Goal: Transaction & Acquisition: Purchase product/service

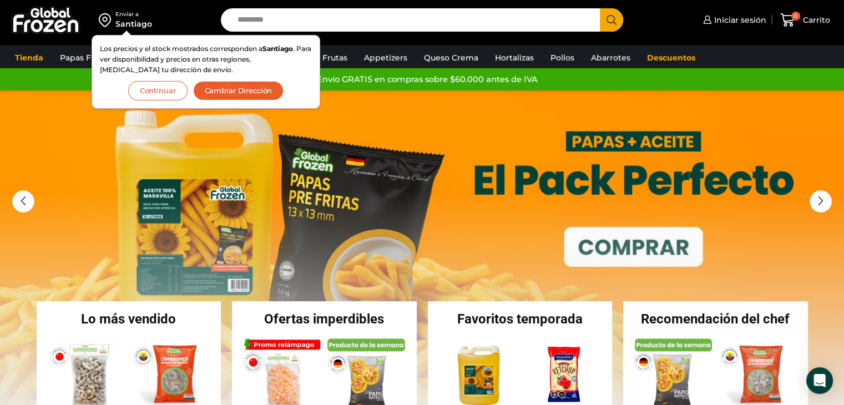
click at [173, 87] on button "Continuar" at bounding box center [157, 90] width 59 height 19
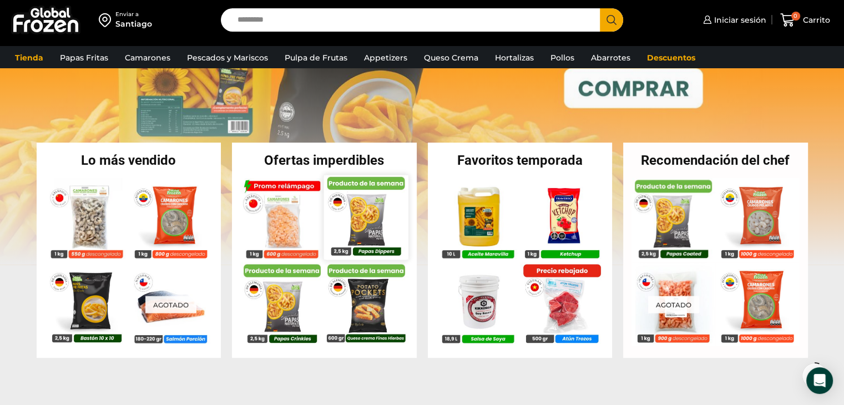
scroll to position [167, 0]
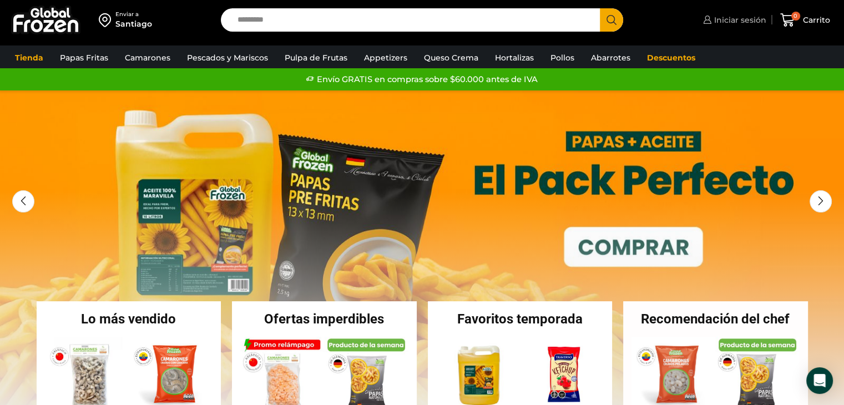
click at [738, 21] on span "Iniciar sesión" at bounding box center [739, 19] width 55 height 11
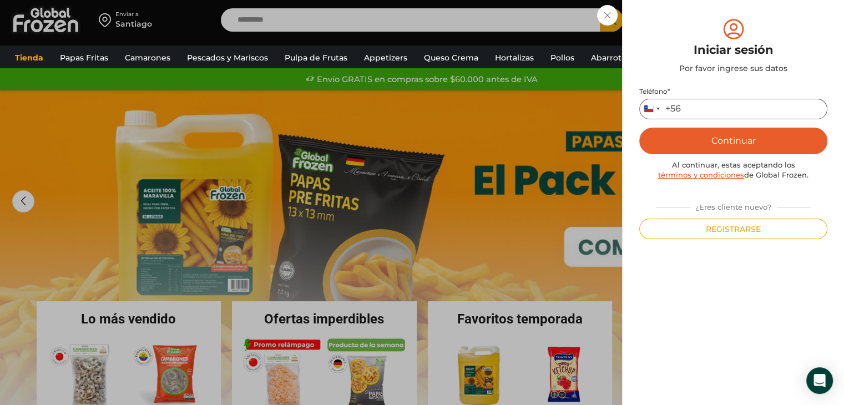
click at [702, 104] on input "Teléfono *" at bounding box center [733, 109] width 188 height 21
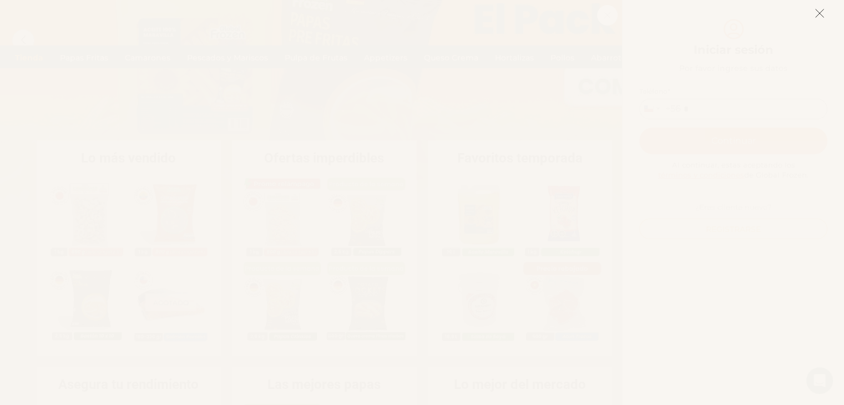
scroll to position [167, 0]
type input "*"
click at [823, 12] on icon at bounding box center [820, 13] width 10 height 10
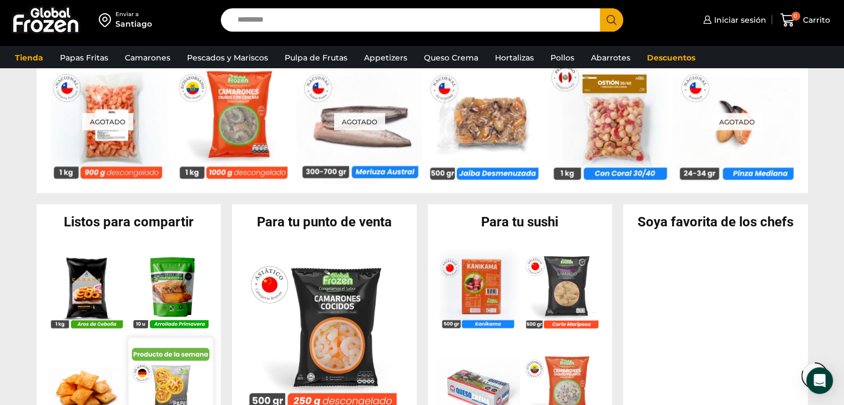
scroll to position [999, 0]
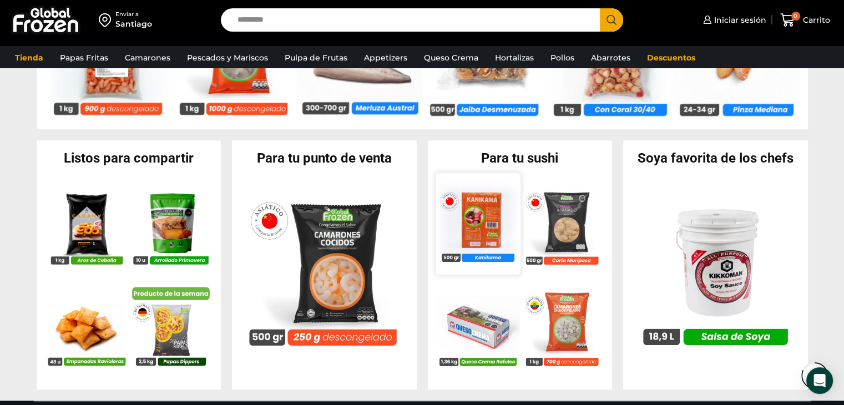
click at [487, 230] on img at bounding box center [478, 223] width 84 height 84
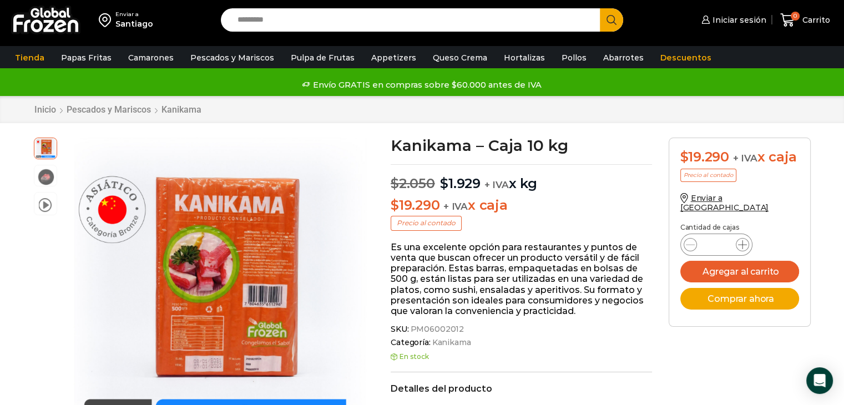
click at [745, 240] on icon at bounding box center [742, 244] width 9 height 9
type input "*"
click at [749, 261] on button "Agregar al carrito" at bounding box center [739, 272] width 119 height 22
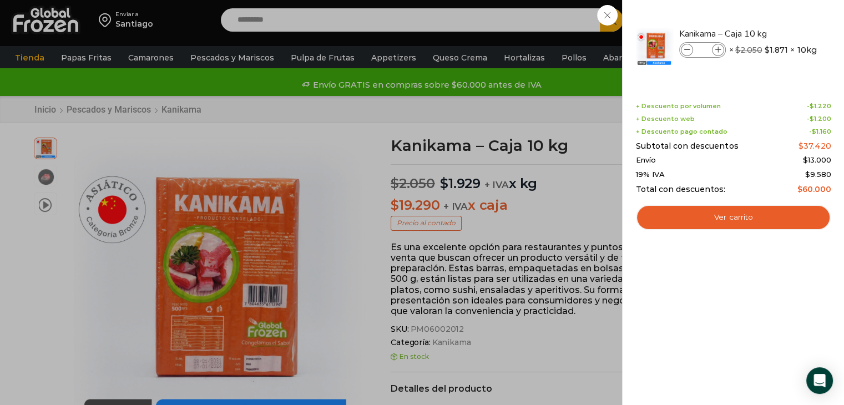
click at [778, 33] on div "2 Carrito 2 2 Shopping Cart *" at bounding box center [806, 20] width 56 height 26
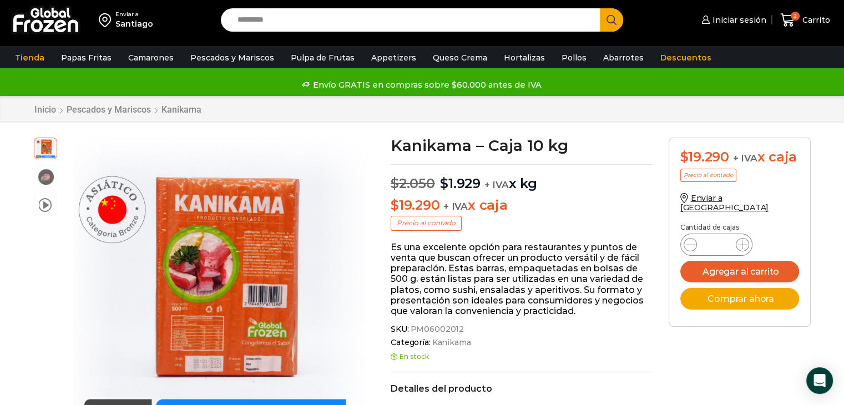
click at [320, 21] on input "Search input" at bounding box center [413, 19] width 363 height 23
type input "*******"
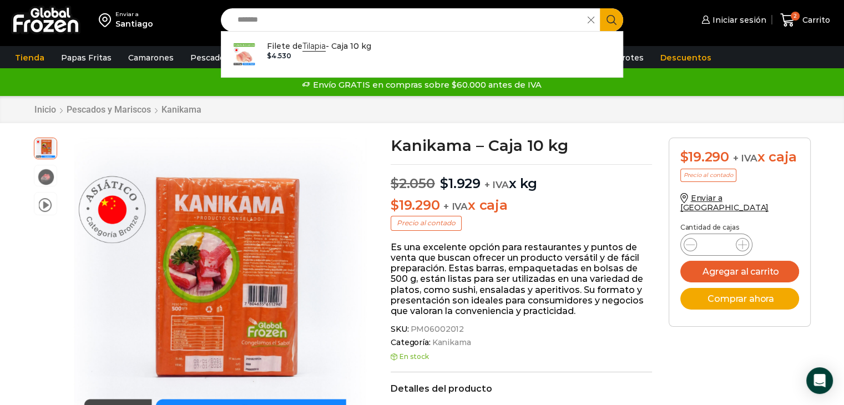
click at [611, 23] on button "Search" at bounding box center [611, 19] width 23 height 23
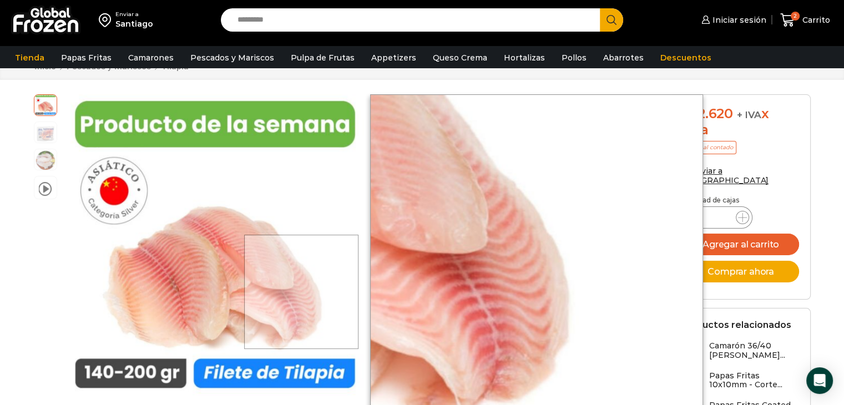
scroll to position [56, 0]
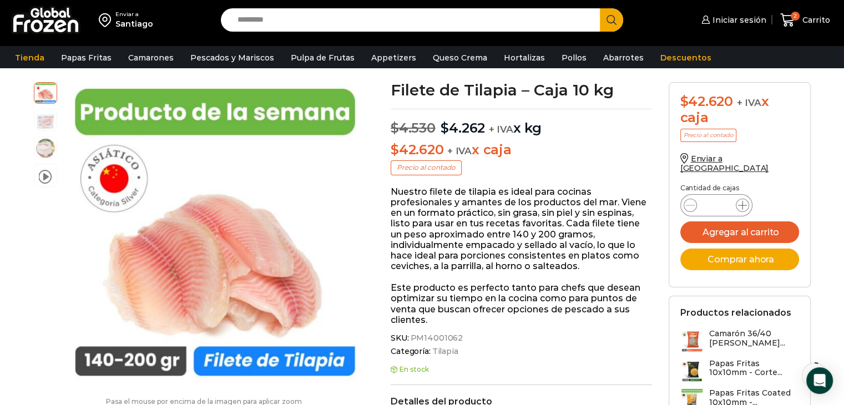
click at [744, 201] on icon at bounding box center [742, 205] width 9 height 9
type input "*"
click at [734, 221] on button "Agregar al carrito" at bounding box center [739, 232] width 119 height 22
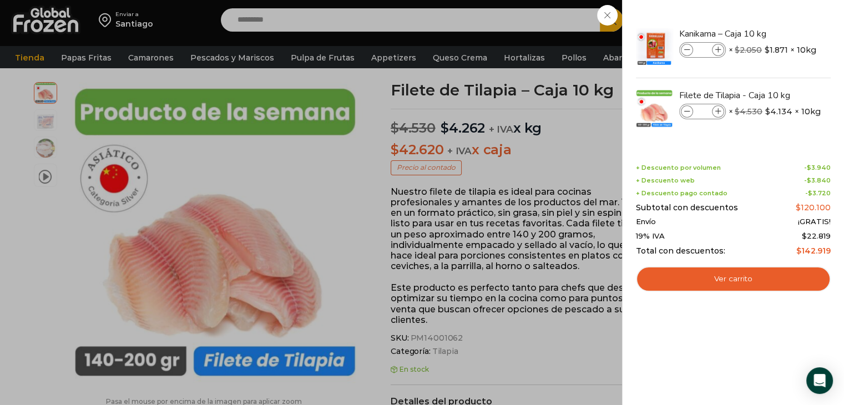
click at [778, 33] on div "4 Carrito 4 4 Shopping Cart *" at bounding box center [806, 20] width 56 height 26
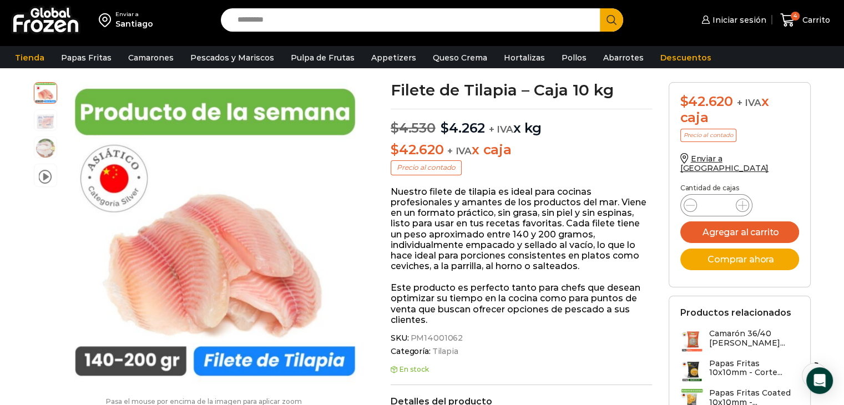
click at [464, 14] on input "Search input" at bounding box center [413, 19] width 363 height 23
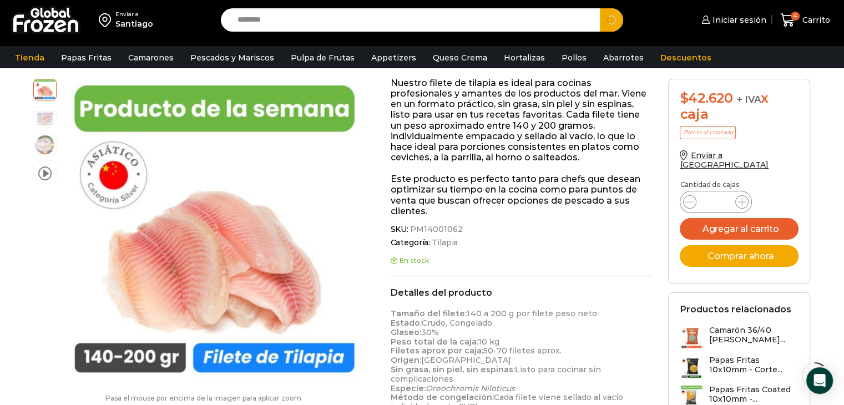
scroll to position [167, 0]
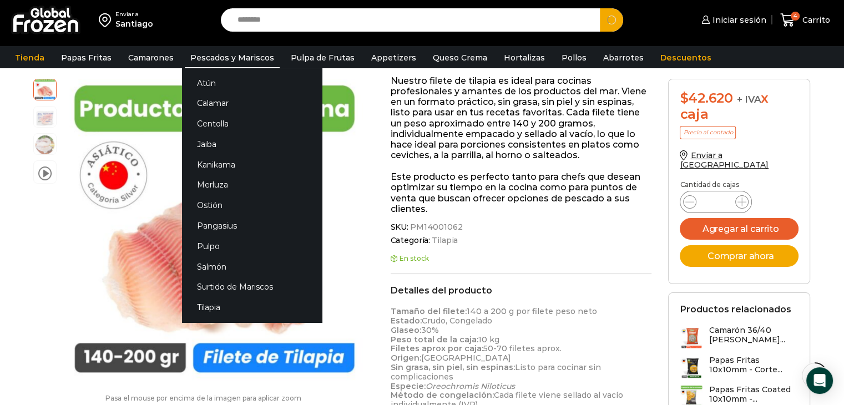
type input "*******"
click at [213, 47] on link "Pescados y Mariscos" at bounding box center [232, 57] width 95 height 21
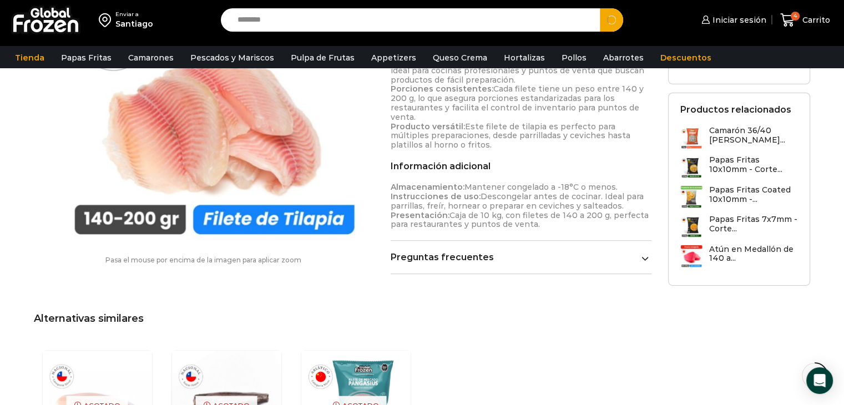
scroll to position [500, 0]
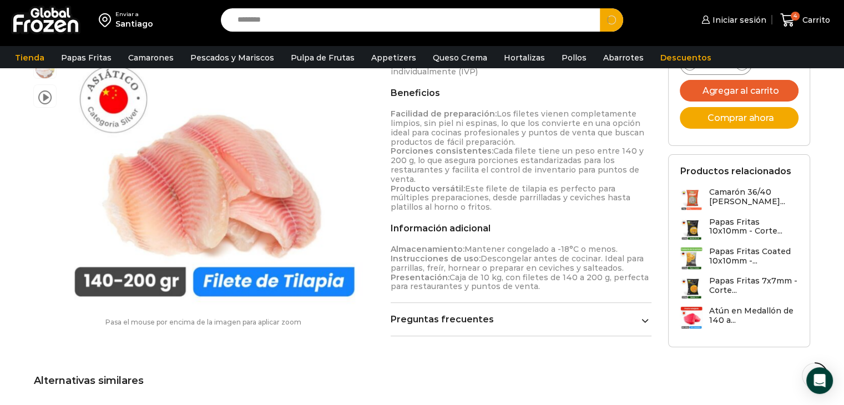
click at [292, 19] on input "*******" at bounding box center [413, 19] width 363 height 23
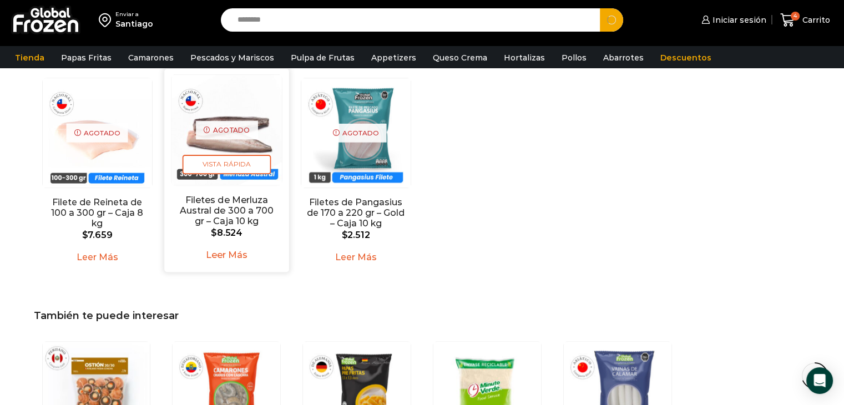
scroll to position [833, 0]
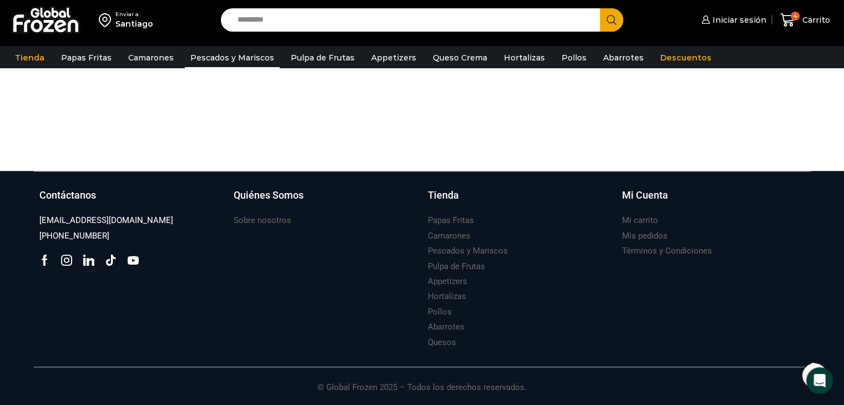
scroll to position [788, 0]
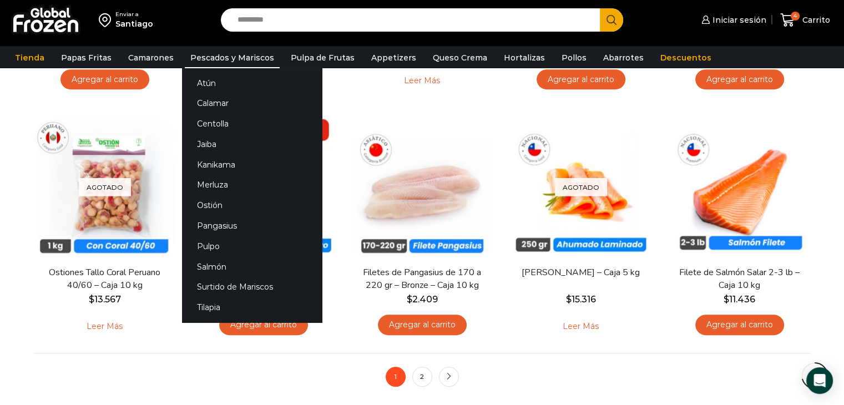
click at [234, 54] on link "Pescados y Mariscos" at bounding box center [232, 57] width 95 height 21
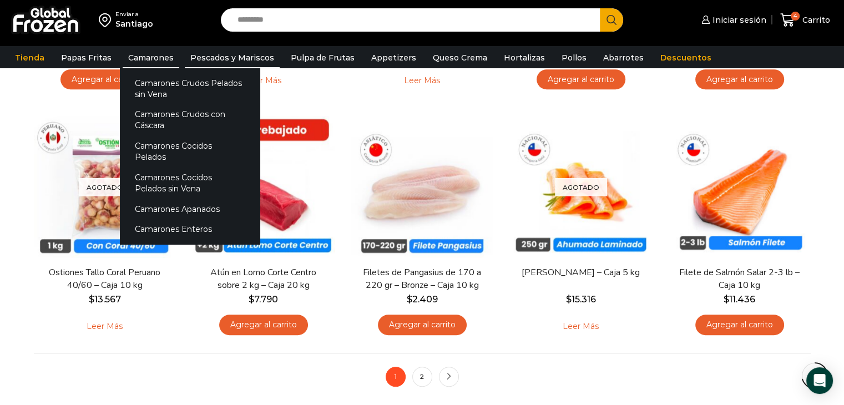
click at [160, 54] on link "Camarones" at bounding box center [151, 57] width 57 height 21
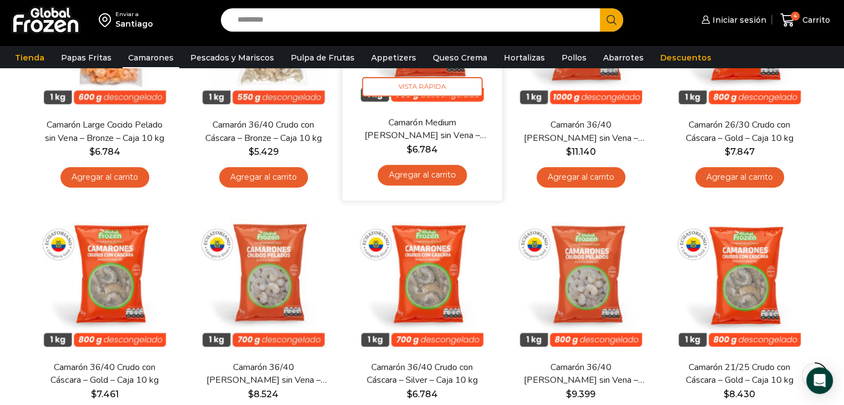
scroll to position [500, 0]
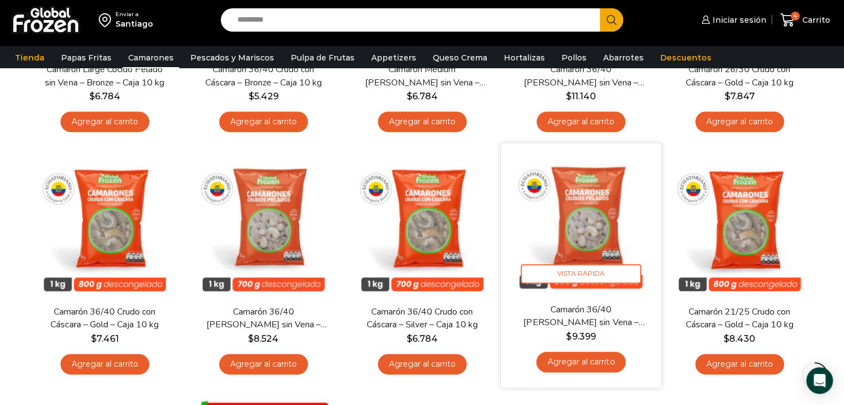
click at [611, 203] on img at bounding box center [581, 223] width 143 height 143
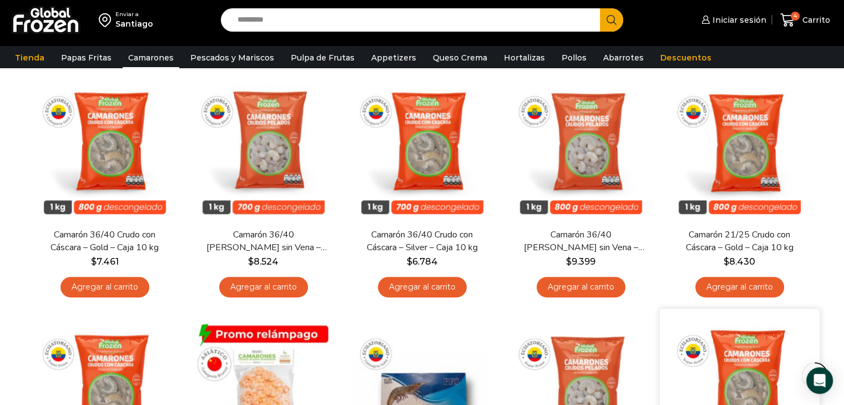
scroll to position [555, 0]
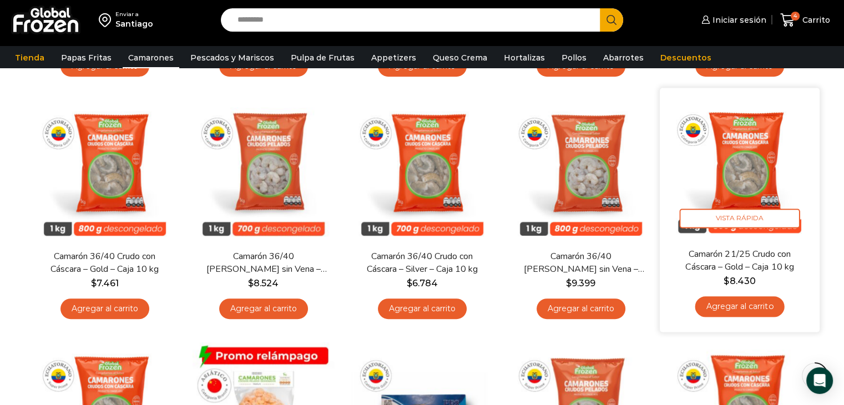
click at [753, 181] on img at bounding box center [739, 168] width 143 height 143
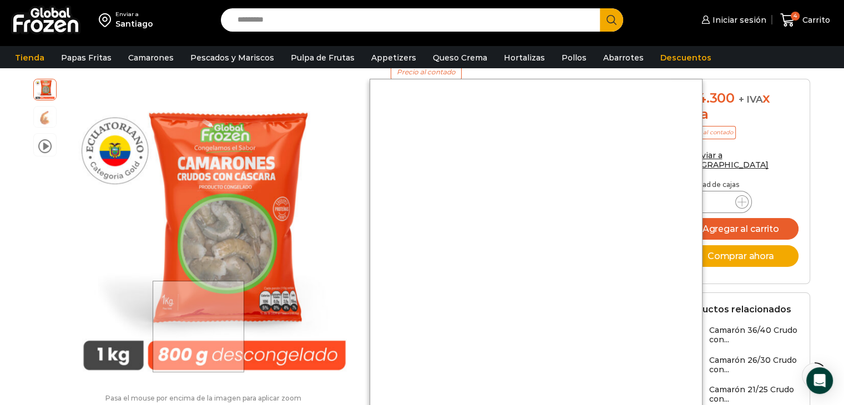
scroll to position [111, 0]
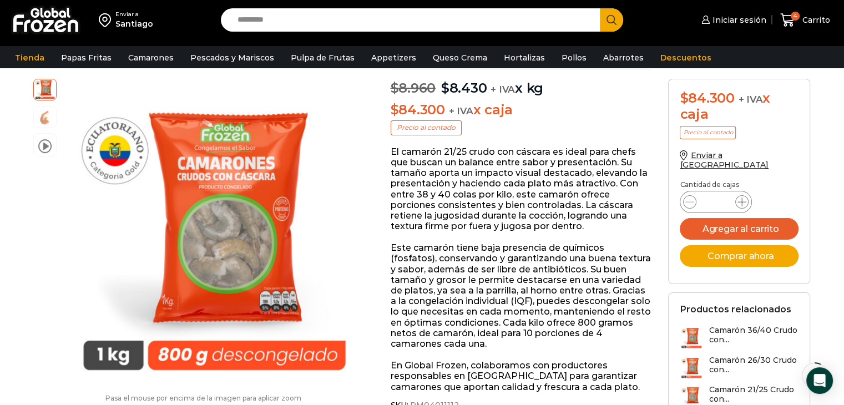
click at [743, 198] on icon at bounding box center [742, 202] width 9 height 9
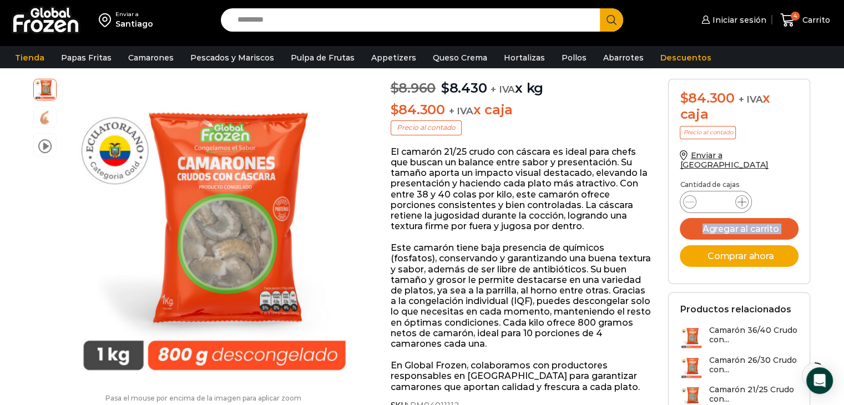
click at [743, 198] on icon at bounding box center [742, 202] width 9 height 9
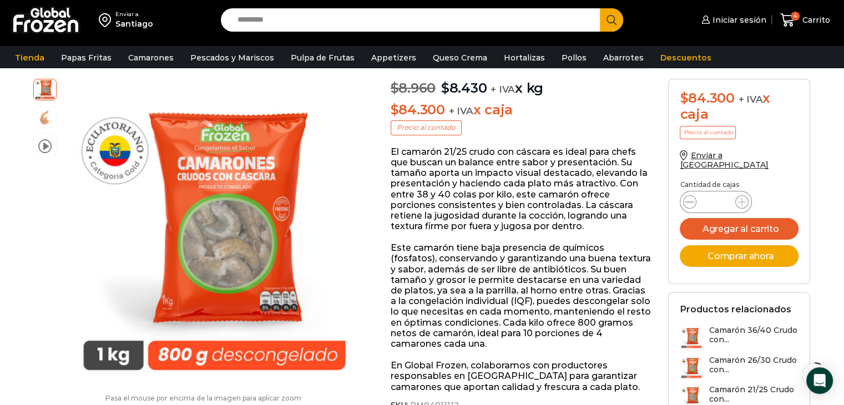
click at [688, 198] on icon at bounding box center [689, 202] width 9 height 9
type input "**"
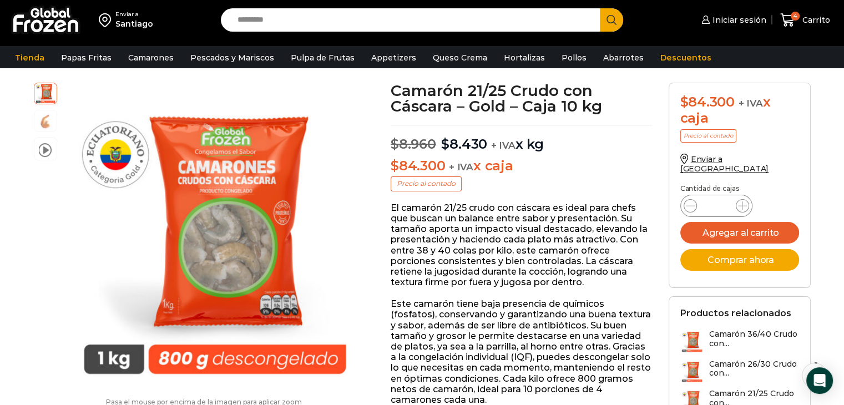
scroll to position [56, 0]
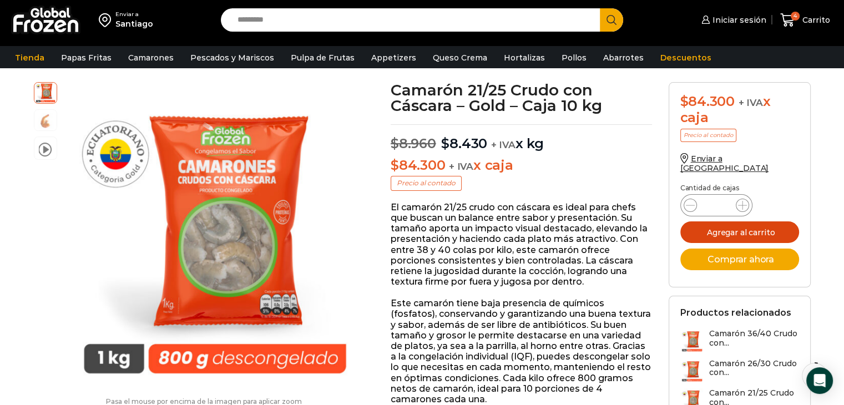
click at [748, 221] on button "Agregar al carrito" at bounding box center [739, 232] width 119 height 22
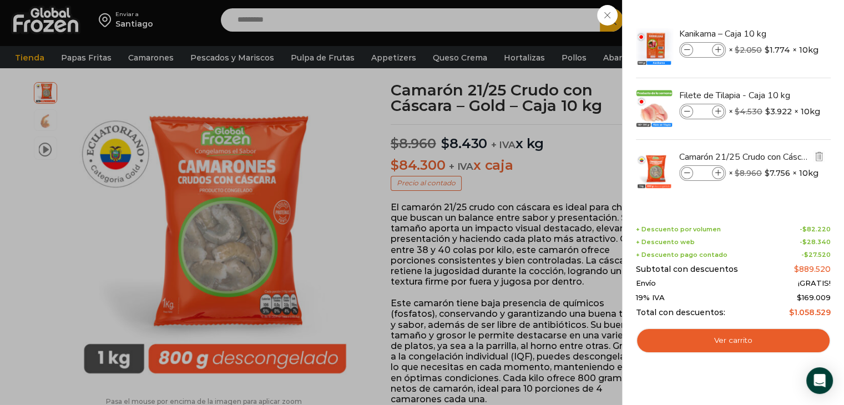
click at [692, 174] on span at bounding box center [687, 173] width 12 height 12
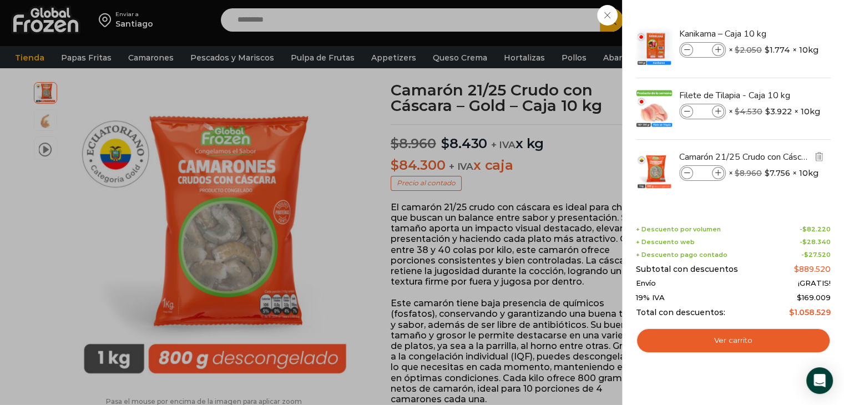
type input "*"
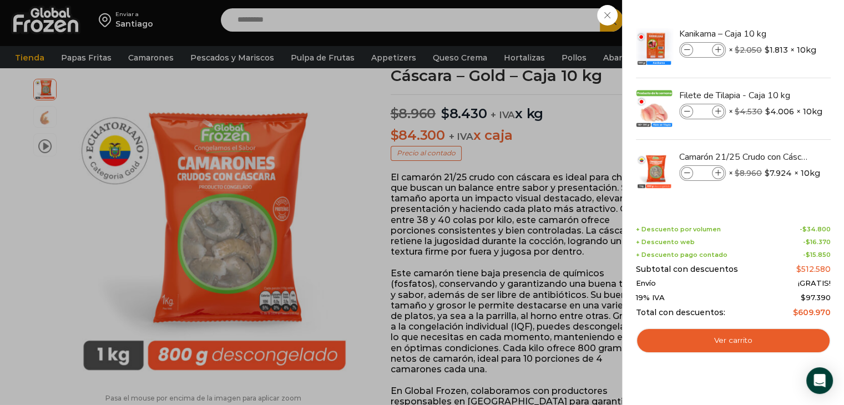
scroll to position [111, 0]
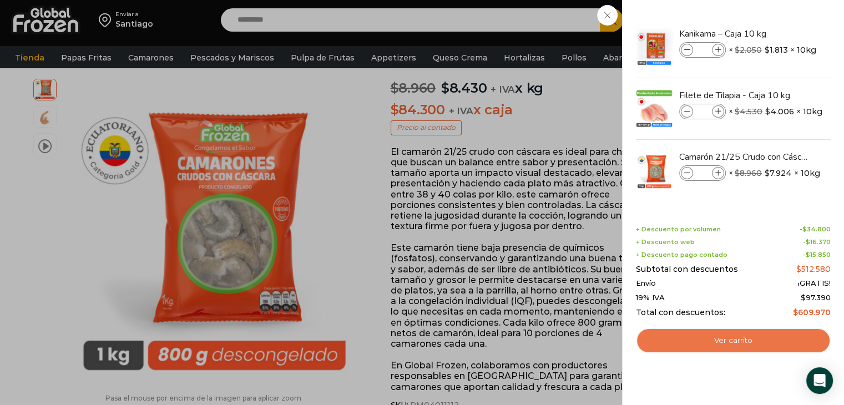
click at [763, 342] on link "Ver carrito" at bounding box center [733, 341] width 195 height 26
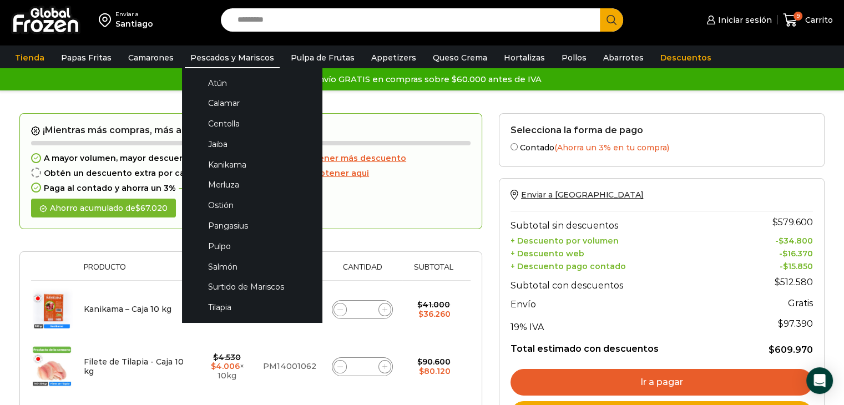
click at [199, 51] on link "Pescados y Mariscos" at bounding box center [232, 57] width 95 height 21
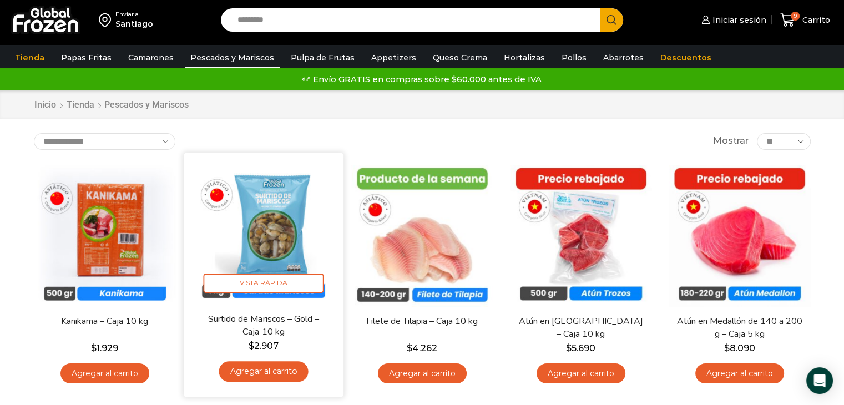
click at [275, 218] on img at bounding box center [263, 232] width 143 height 143
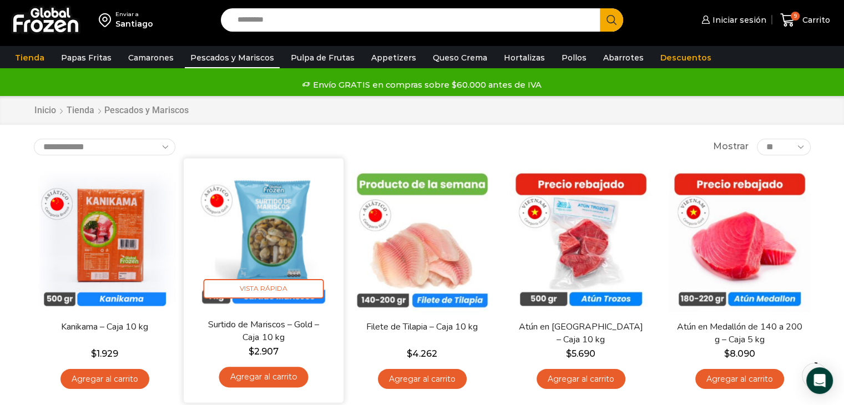
scroll to position [56, 0]
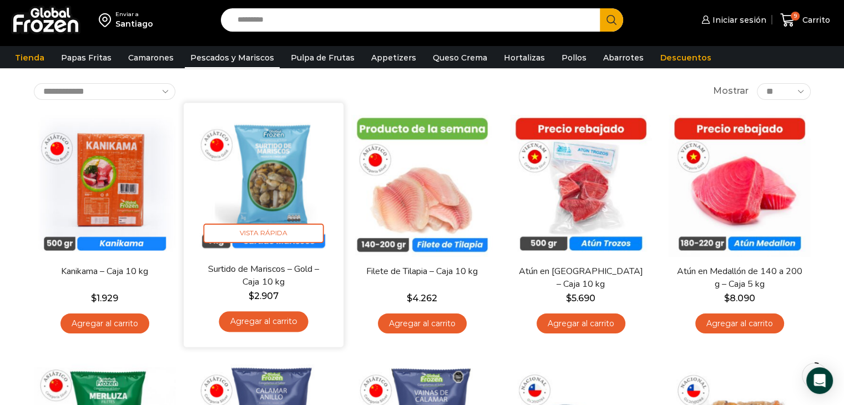
click at [281, 183] on img at bounding box center [263, 182] width 143 height 143
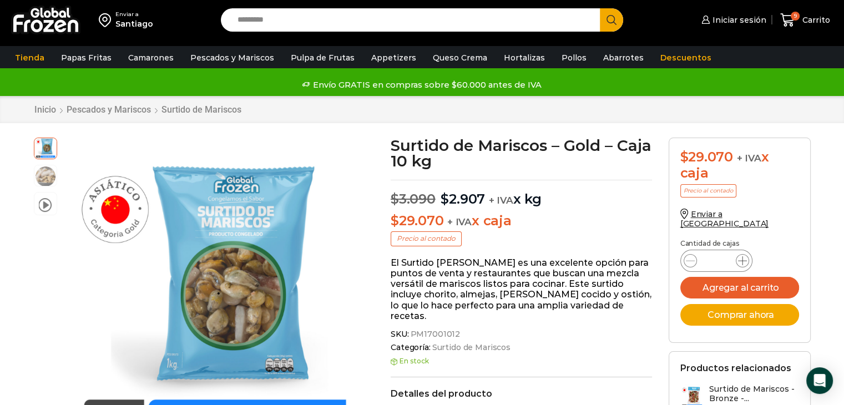
click at [745, 256] on icon at bounding box center [742, 260] width 9 height 9
type input "*"
click at [740, 278] on button "Agregar al carrito" at bounding box center [739, 288] width 119 height 22
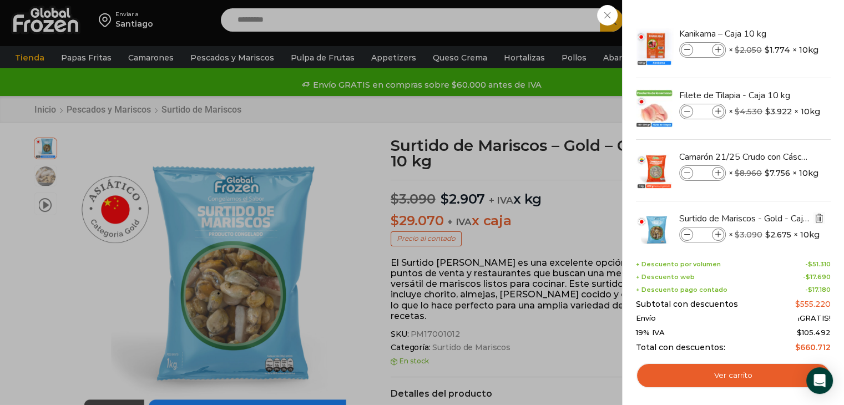
click at [820, 216] on img "Eliminar Surtido de Mariscos - Gold - Caja 10 kg del carrito" at bounding box center [819, 218] width 10 height 10
click at [778, 33] on div "11 [GEOGRAPHIC_DATA] 11 11 Shopping Cart *" at bounding box center [806, 20] width 56 height 26
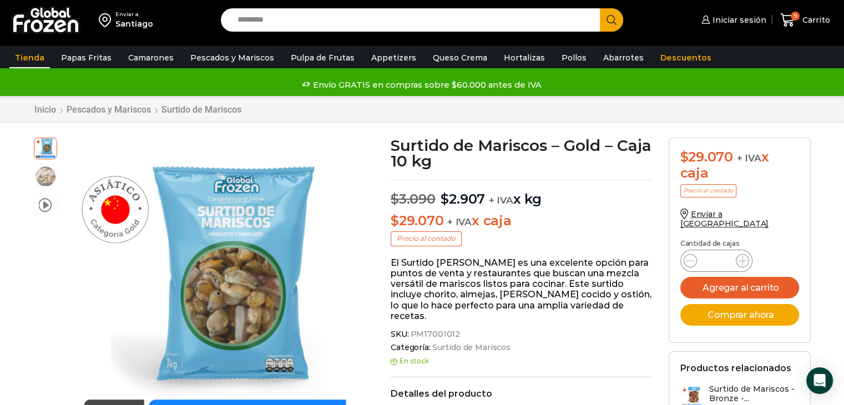
click at [31, 52] on link "Tienda" at bounding box center [29, 57] width 41 height 21
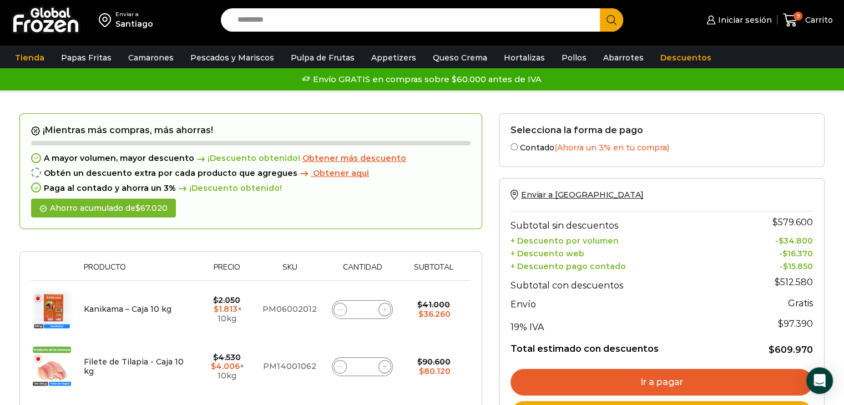
click at [553, 129] on h2 "Selecciona la forma de pago" at bounding box center [662, 130] width 302 height 11
click at [550, 194] on span "Enviar a [GEOGRAPHIC_DATA]" at bounding box center [582, 195] width 122 height 10
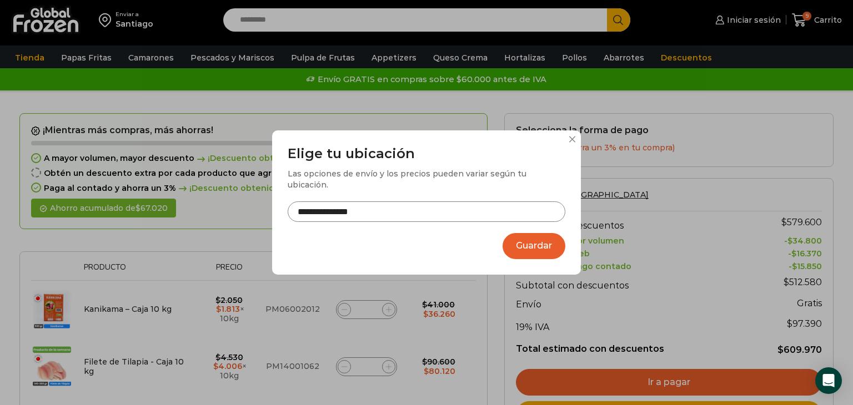
click at [568, 144] on div "**********" at bounding box center [426, 202] width 309 height 145
click at [594, 188] on div "**********" at bounding box center [426, 202] width 853 height 405
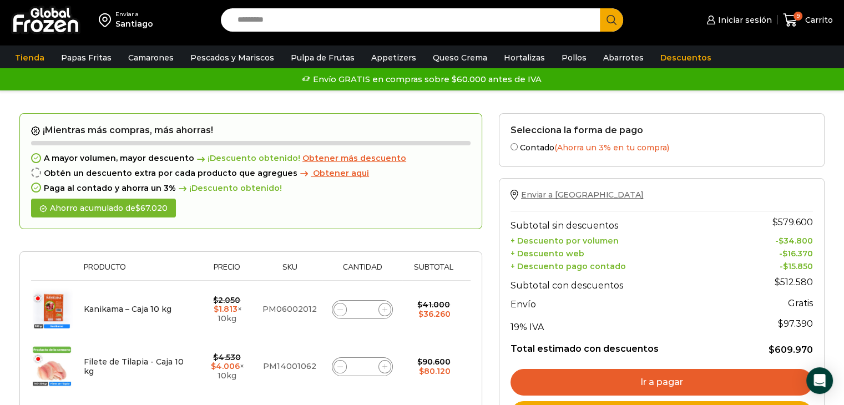
click at [515, 190] on icon at bounding box center [515, 195] width 8 height 11
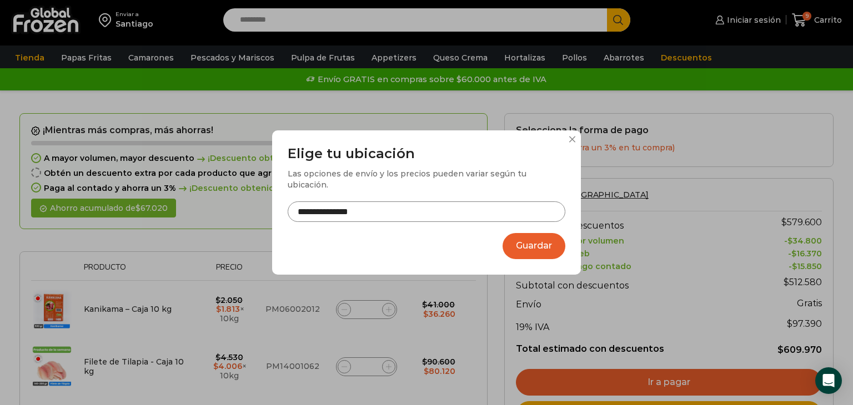
click at [473, 207] on input "**********" at bounding box center [427, 211] width 278 height 21
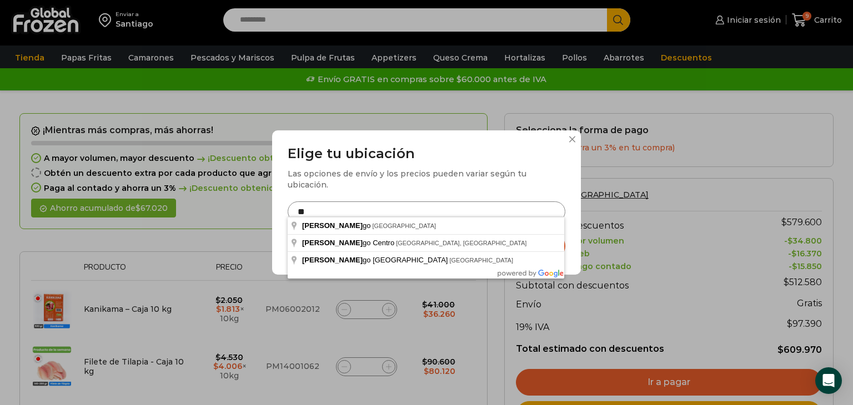
type input "*"
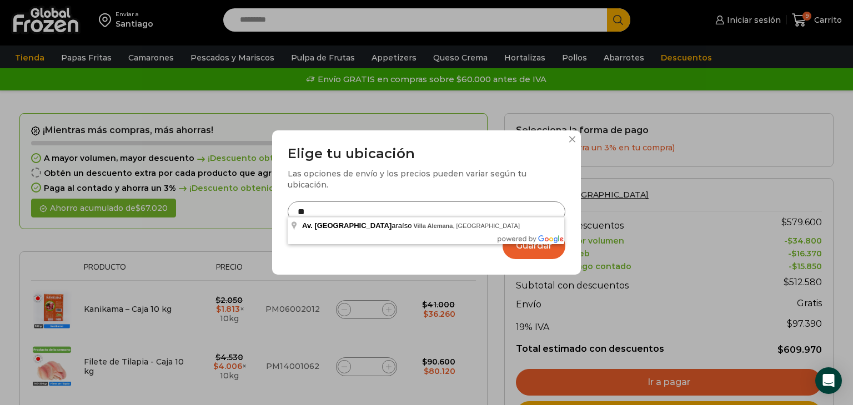
type input "*"
type input "**********"
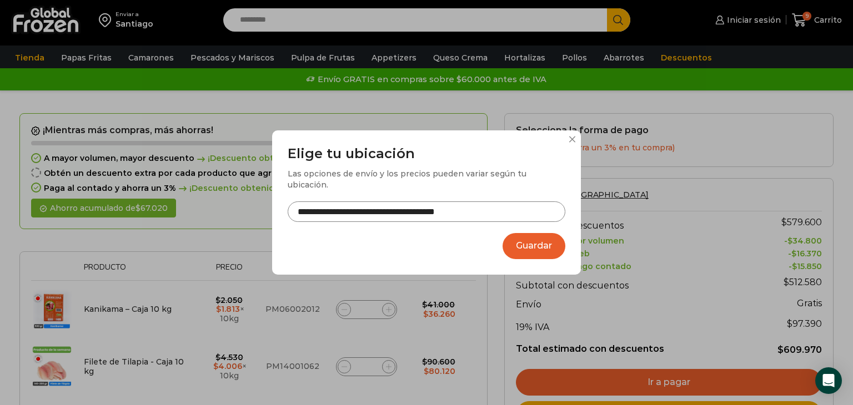
click at [518, 236] on button "Guardar" at bounding box center [533, 246] width 63 height 26
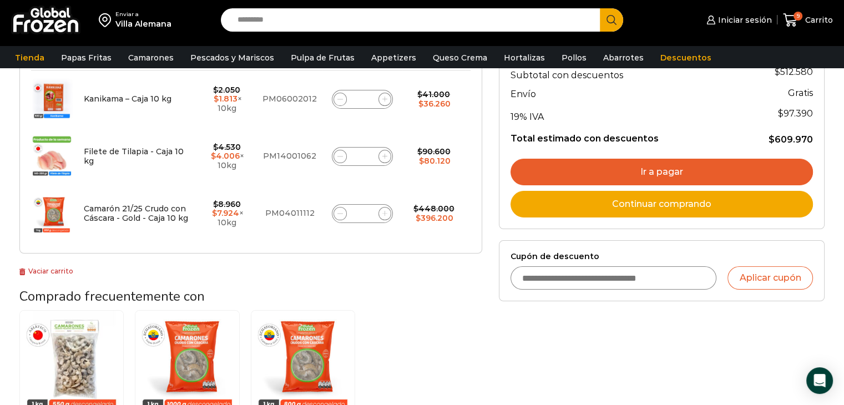
scroll to position [222, 0]
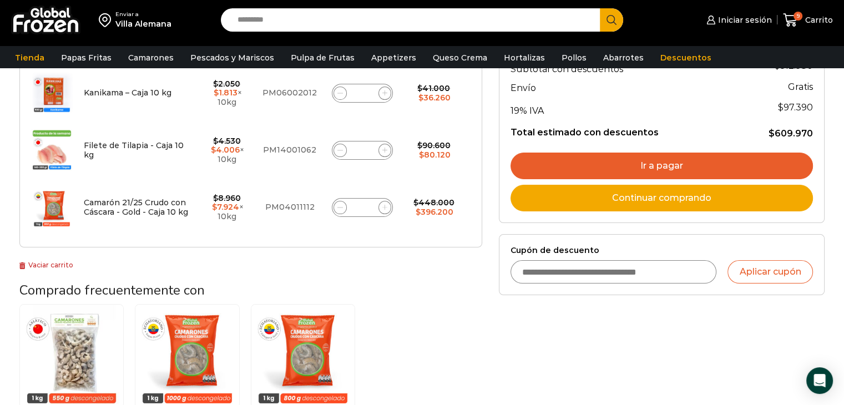
click at [558, 246] on label "Cupón de descuento" at bounding box center [662, 250] width 302 height 9
click at [558, 260] on input "Cupón de descuento" at bounding box center [614, 271] width 206 height 23
click at [530, 269] on input "Cupón de descuento" at bounding box center [614, 271] width 206 height 23
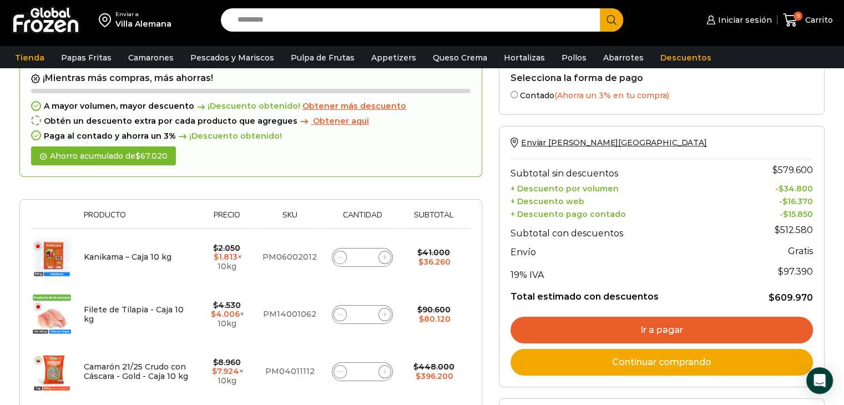
scroll to position [167, 0]
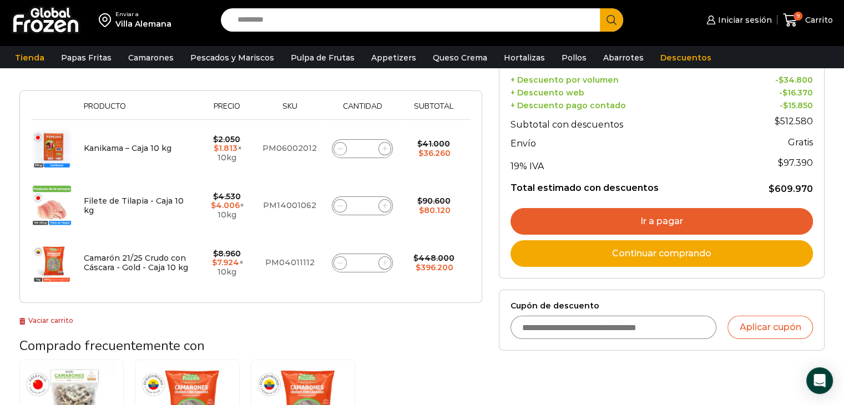
click at [682, 218] on link "Ir a pagar" at bounding box center [662, 221] width 302 height 27
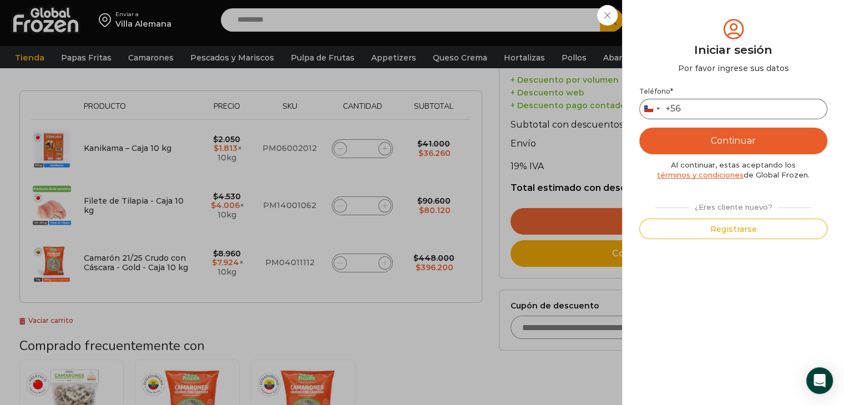
click at [771, 114] on input "Teléfono *" at bounding box center [733, 109] width 188 height 21
type input "*"
type input "*********"
click at [717, 143] on button "Continuar" at bounding box center [733, 141] width 188 height 27
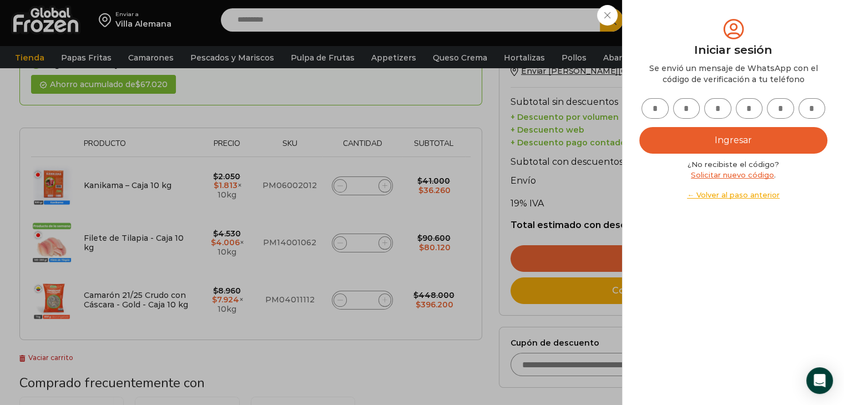
scroll to position [111, 0]
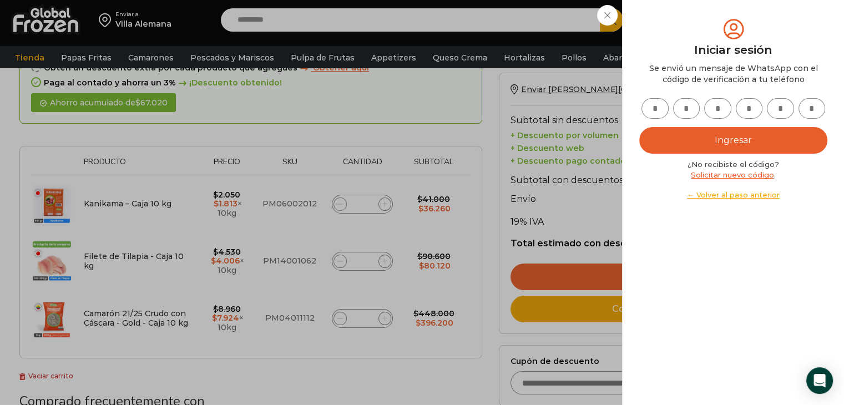
click at [650, 105] on input "text" at bounding box center [655, 108] width 27 height 21
type input "*"
click at [693, 107] on input "*" at bounding box center [686, 108] width 27 height 21
click at [659, 113] on input "*" at bounding box center [655, 108] width 27 height 21
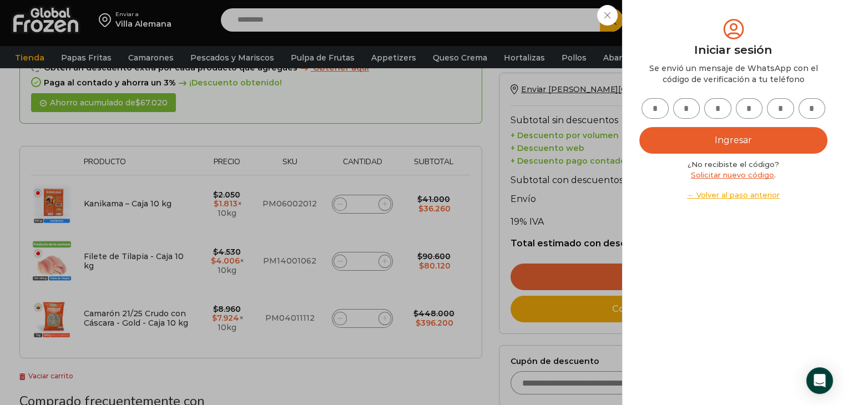
click at [719, 172] on link "Solicitar nuevo código" at bounding box center [732, 174] width 83 height 9
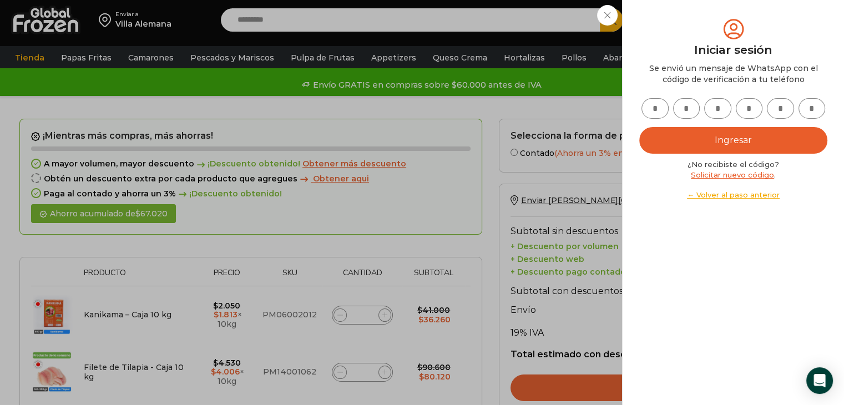
click at [658, 113] on input "text" at bounding box center [655, 108] width 27 height 21
type input "*"
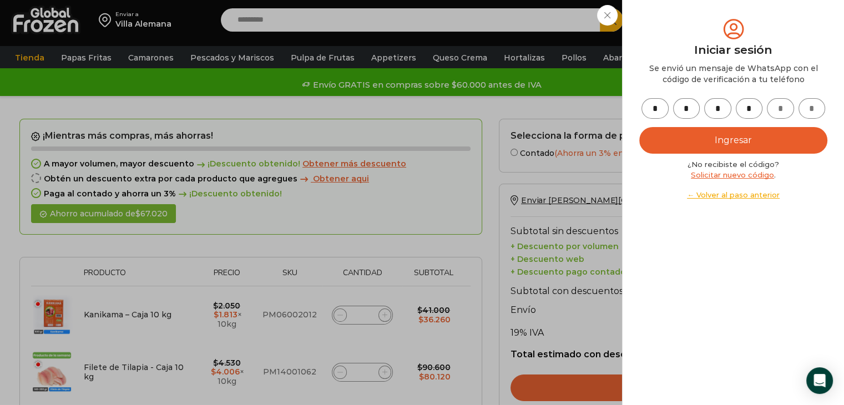
type input "*"
click at [688, 138] on button "Ingresar" at bounding box center [733, 140] width 188 height 27
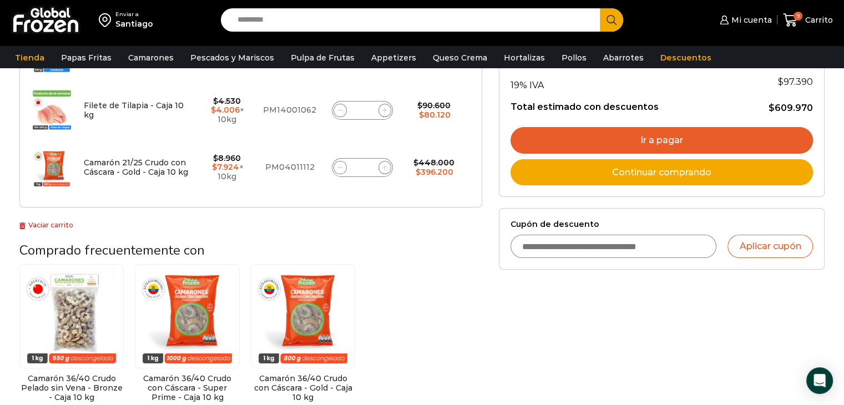
scroll to position [278, 0]
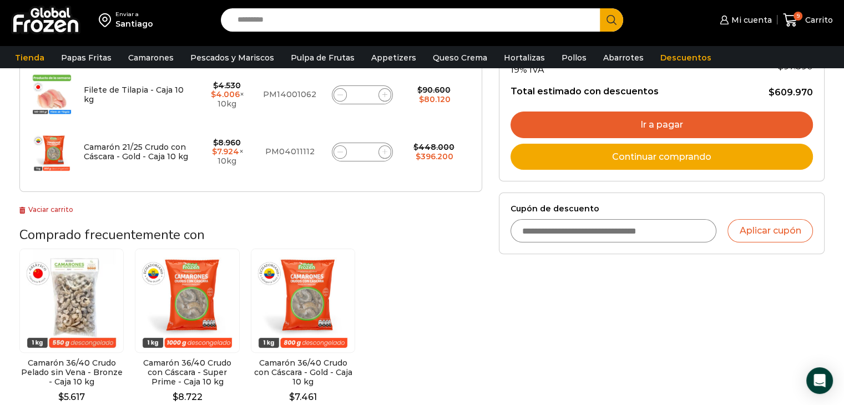
click at [528, 229] on input "Cupón de descuento" at bounding box center [614, 230] width 206 height 23
type input "**********"
click at [766, 226] on button "Aplicar cupón" at bounding box center [770, 230] width 85 height 23
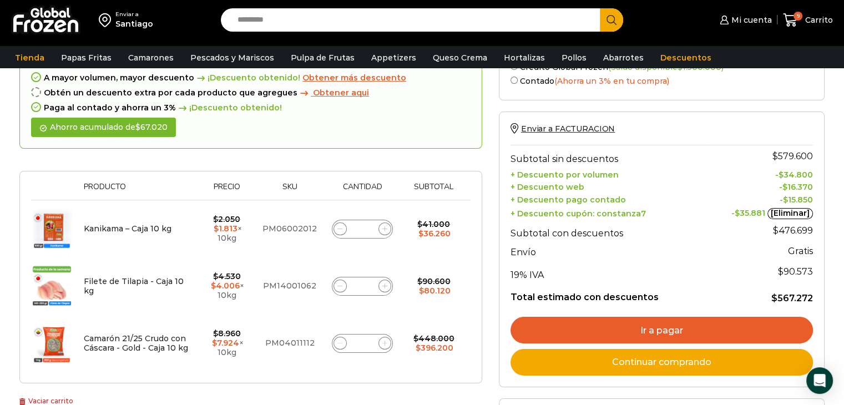
scroll to position [111, 0]
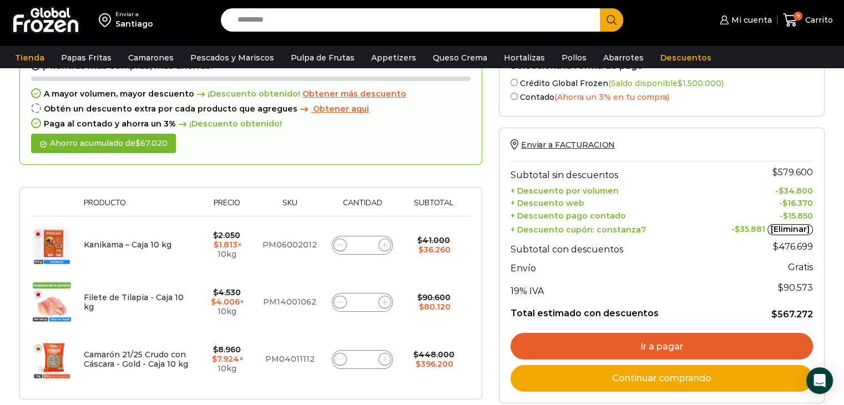
click at [633, 351] on link "Ir a pagar" at bounding box center [662, 346] width 302 height 27
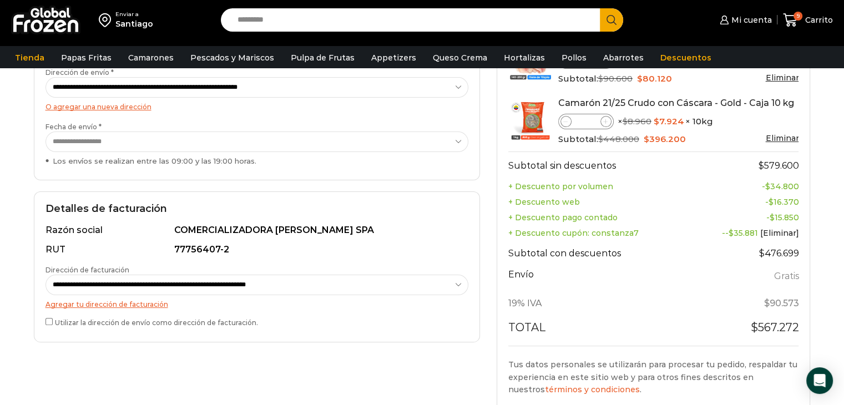
scroll to position [278, 0]
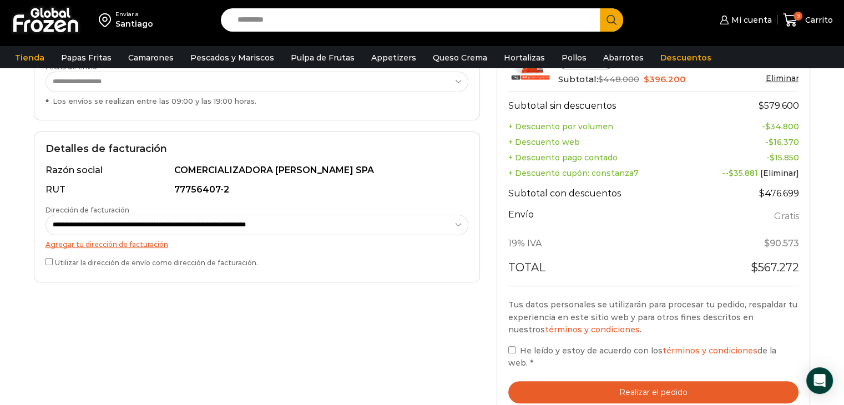
click at [688, 382] on button "Realizar el pedido" at bounding box center [653, 392] width 291 height 23
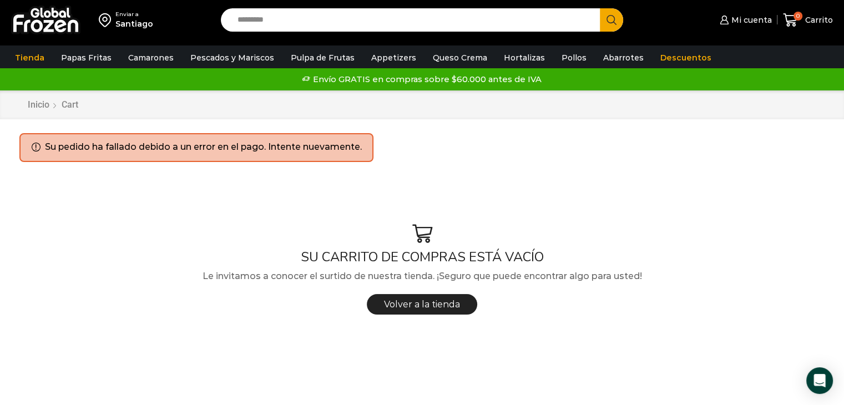
click at [331, 151] on li "Su pedido ha fallado debido a un error en el pago. Intente nuevamente." at bounding box center [203, 147] width 317 height 13
click at [394, 305] on span "Volver a la tienda" at bounding box center [422, 304] width 76 height 11
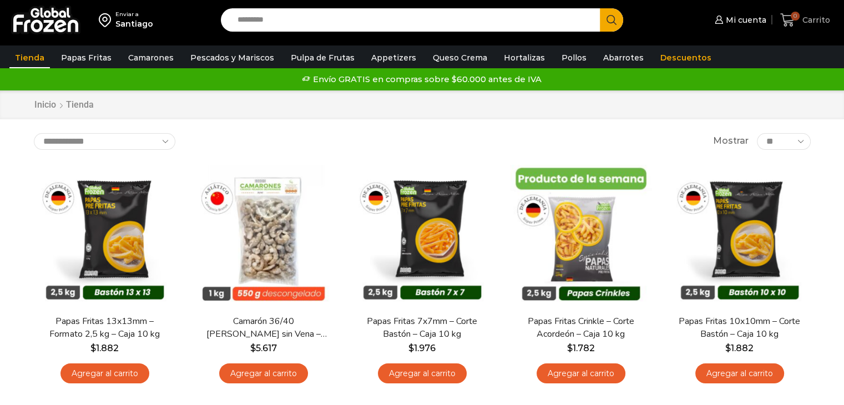
click at [818, 26] on span "0 Carrito" at bounding box center [805, 20] width 50 height 15
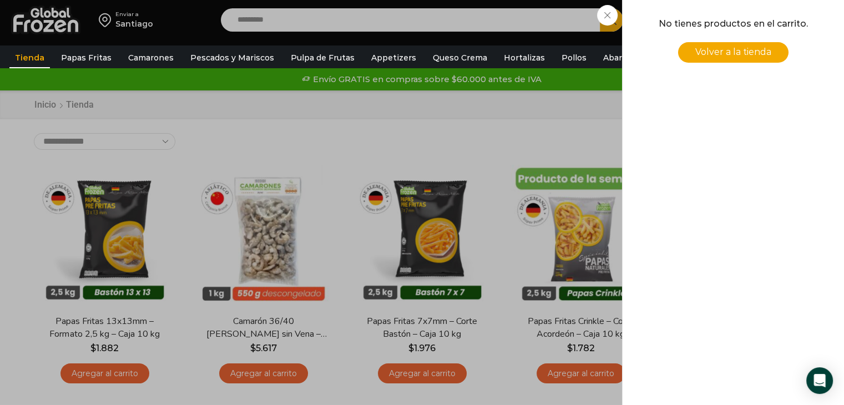
click at [778, 33] on div "0 Carrito 0 0 Shopping Cart No tienes productos en el carrito. Volver a la tien…" at bounding box center [806, 20] width 56 height 26
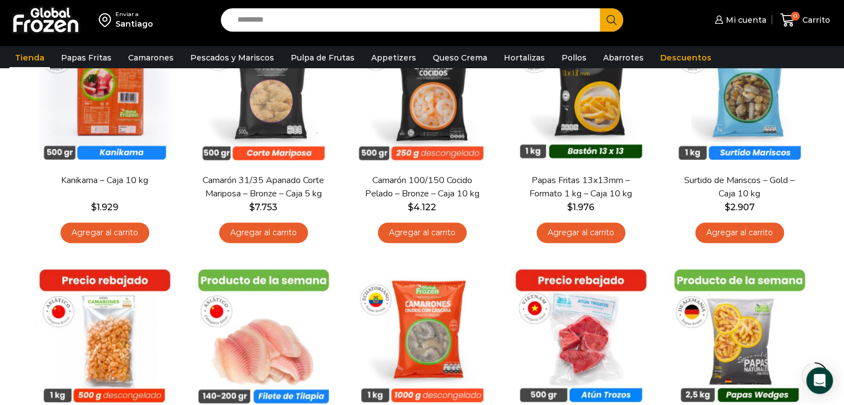
scroll to position [111, 0]
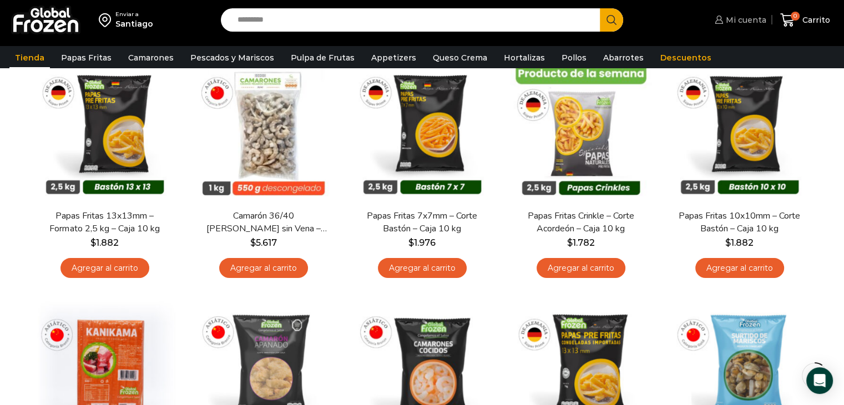
click at [750, 22] on span "Mi cuenta" at bounding box center [744, 19] width 43 height 11
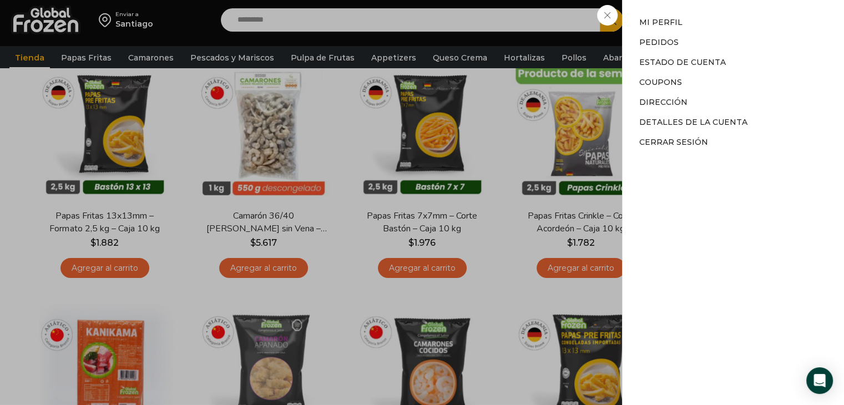
click at [750, 22] on li "Mi perfil" at bounding box center [733, 25] width 188 height 16
click at [662, 42] on link "Pedidos" at bounding box center [658, 42] width 39 height 10
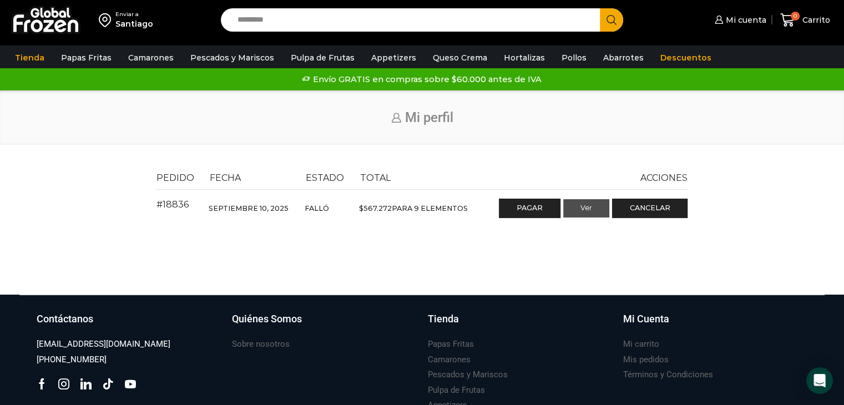
click at [584, 211] on link "Ver" at bounding box center [586, 208] width 46 height 19
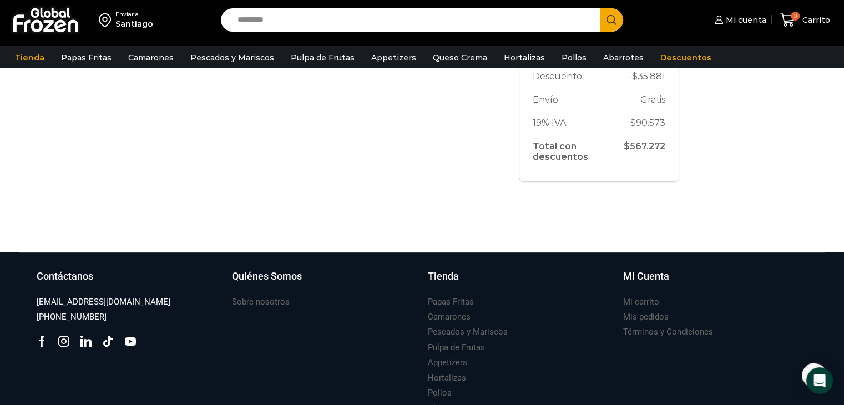
scroll to position [167, 0]
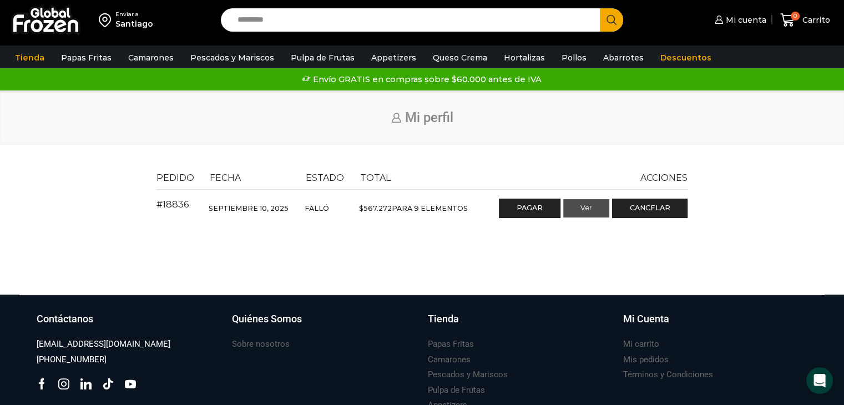
click at [593, 211] on link "Ver" at bounding box center [586, 208] width 46 height 19
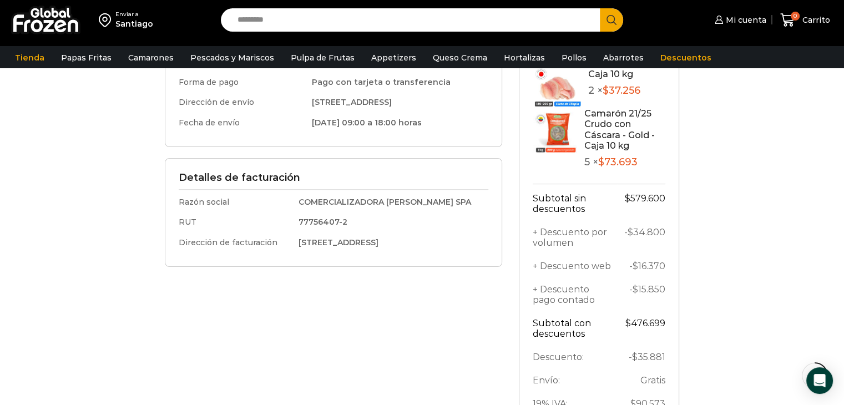
scroll to position [193, 0]
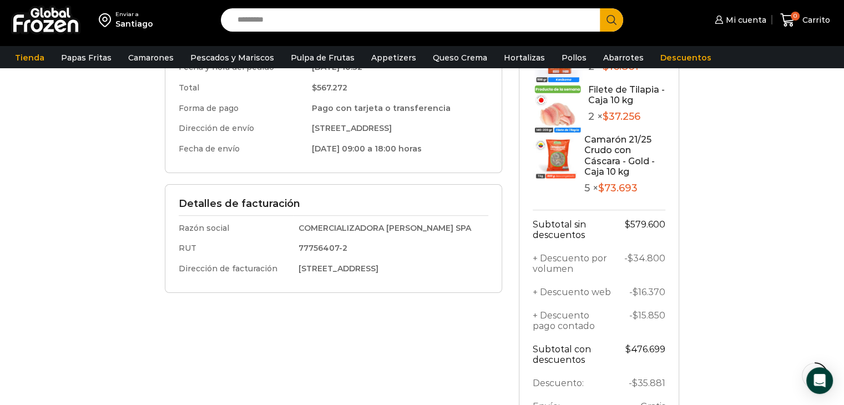
click at [584, 152] on link "Camarón 21/25 Crudo con Cáscara - Gold - Caja 10 kg" at bounding box center [619, 155] width 70 height 43
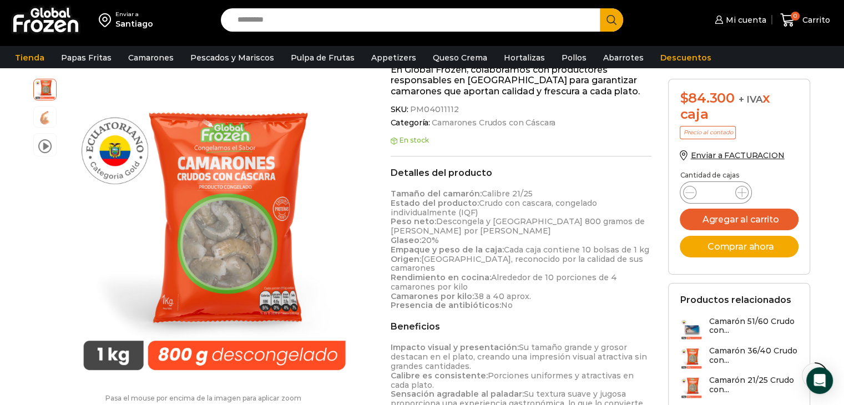
scroll to position [389, 0]
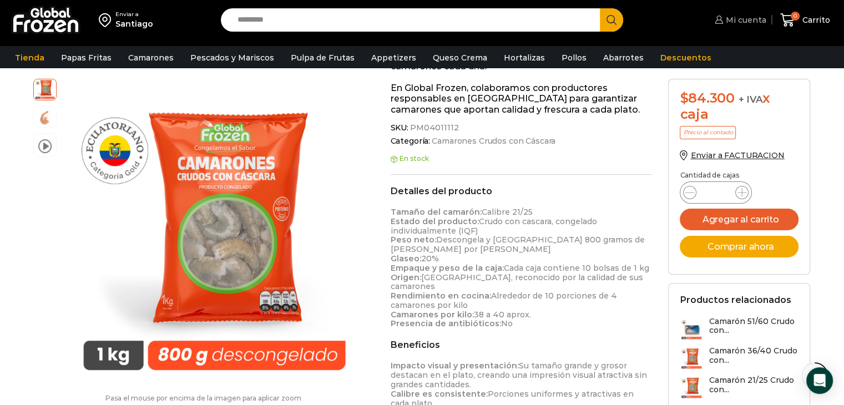
click at [753, 20] on span "Mi cuenta" at bounding box center [744, 19] width 43 height 11
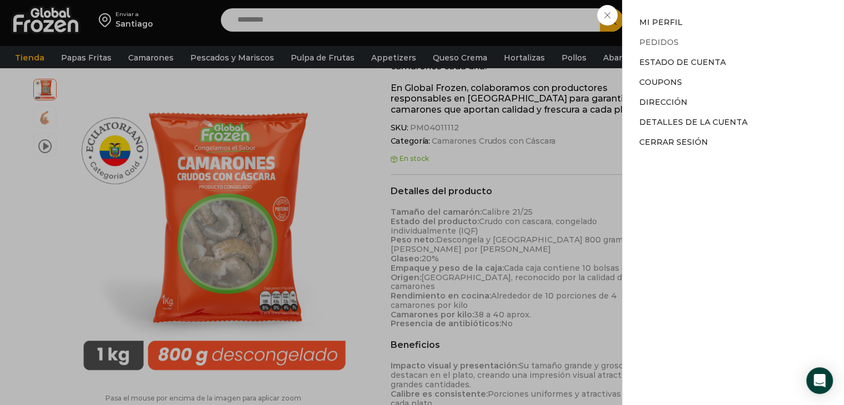
click at [668, 43] on link "Pedidos" at bounding box center [658, 42] width 39 height 10
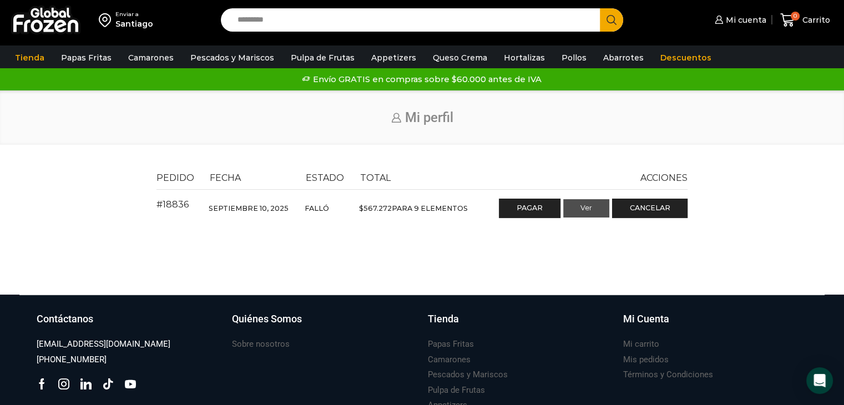
click at [591, 208] on link "Ver" at bounding box center [586, 208] width 46 height 19
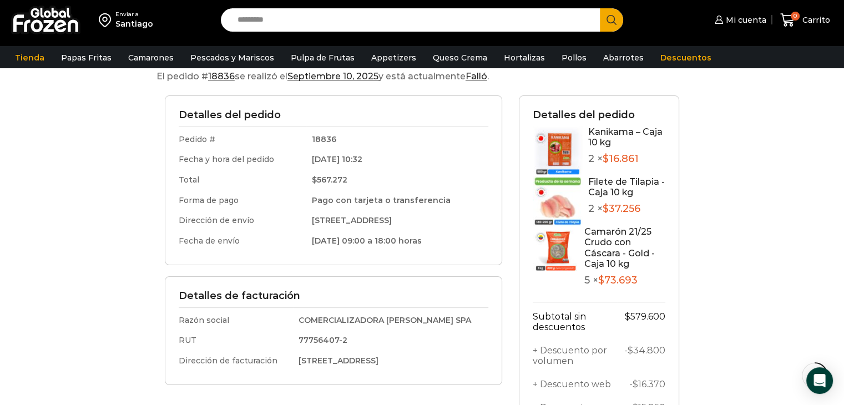
scroll to position [82, 0]
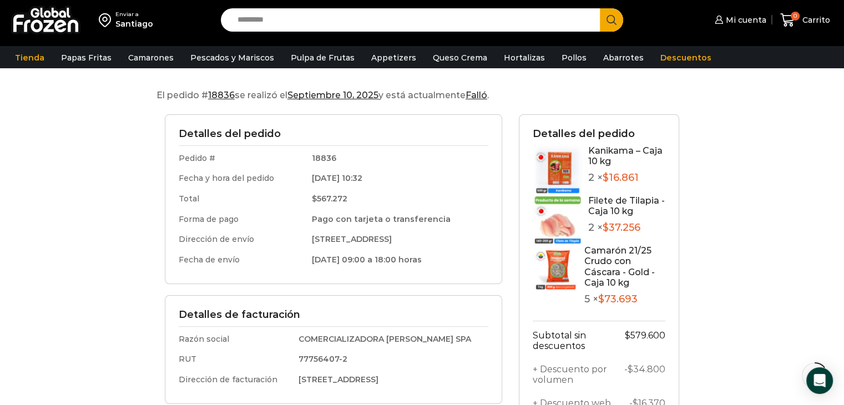
click at [224, 97] on mark "18836" at bounding box center [221, 95] width 27 height 11
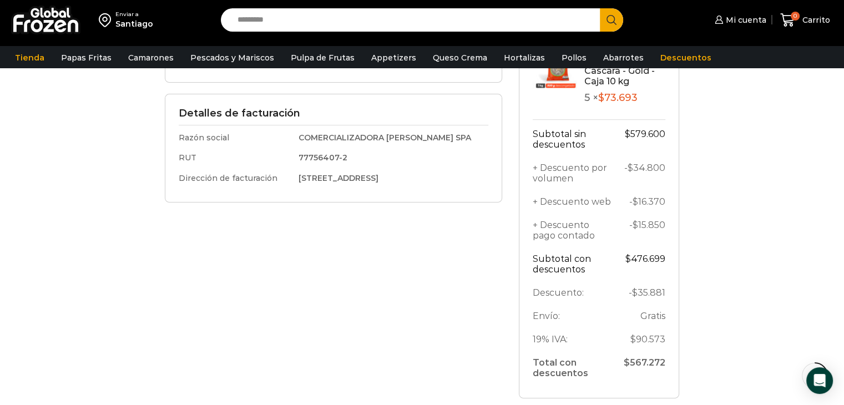
scroll to position [248, 0]
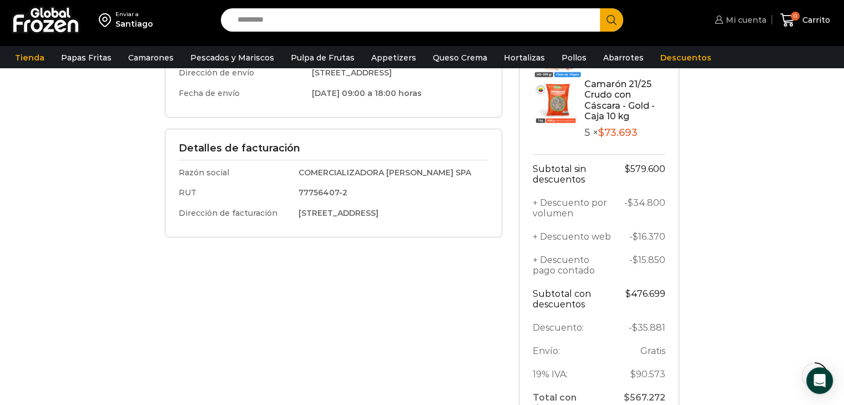
click at [744, 18] on span "Mi cuenta" at bounding box center [744, 19] width 43 height 11
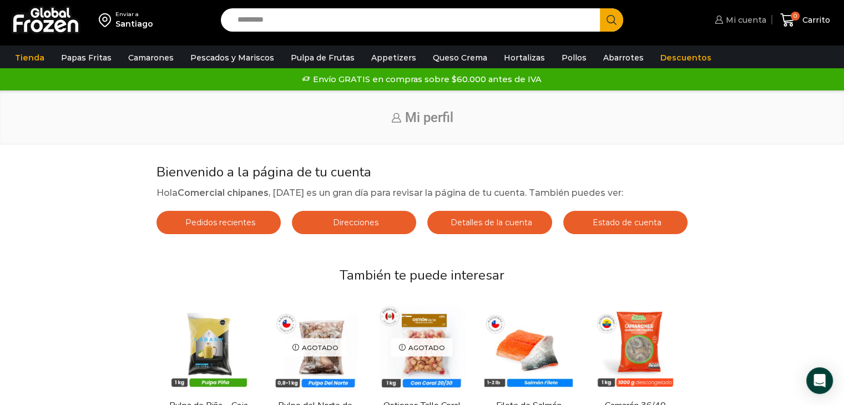
click at [753, 21] on span "Mi cuenta" at bounding box center [744, 19] width 43 height 11
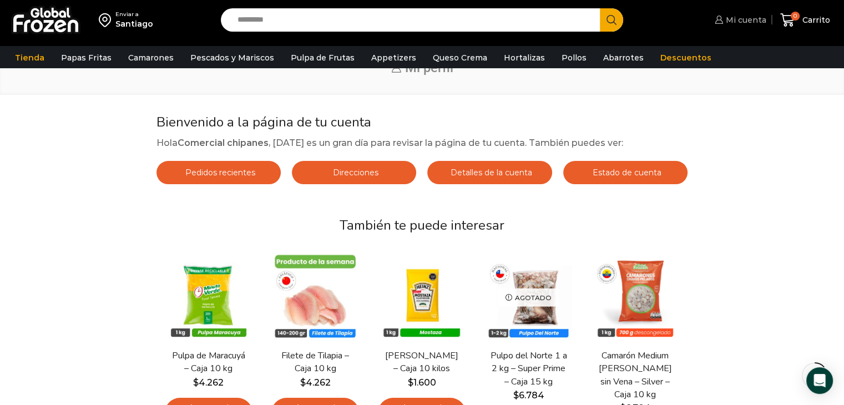
click at [737, 18] on span "Mi cuenta" at bounding box center [744, 19] width 43 height 11
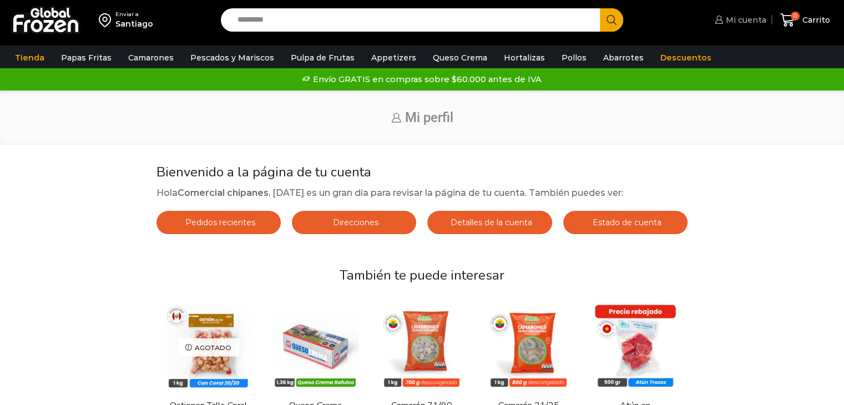
click at [746, 18] on span "Mi cuenta" at bounding box center [744, 19] width 43 height 11
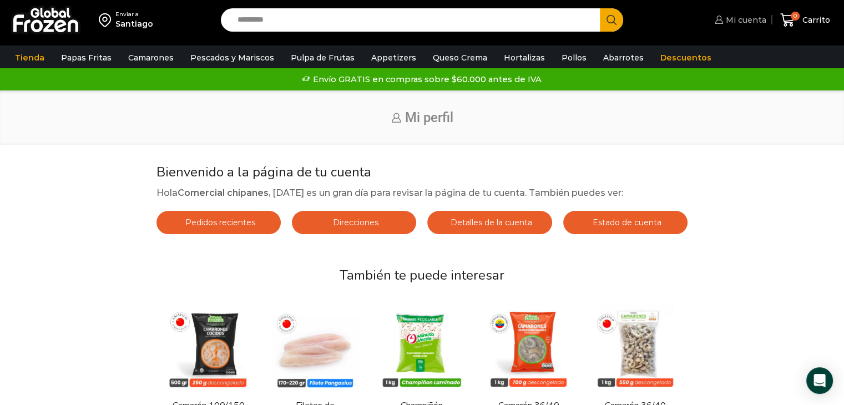
click at [748, 20] on span "Mi cuenta" at bounding box center [744, 19] width 43 height 11
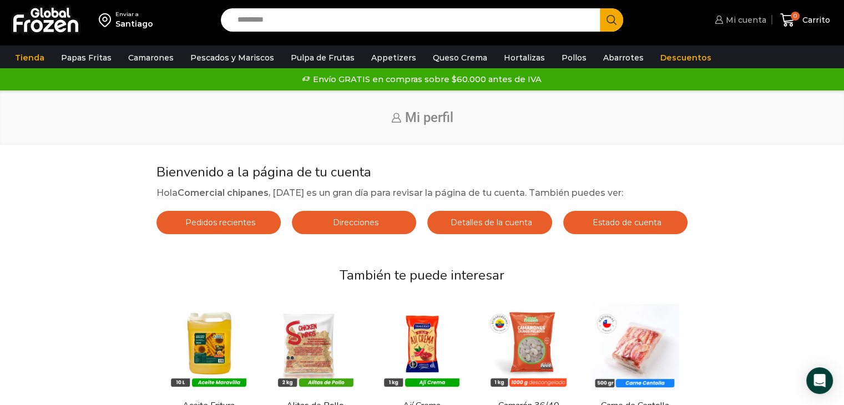
click at [735, 22] on span "Mi cuenta" at bounding box center [744, 19] width 43 height 11
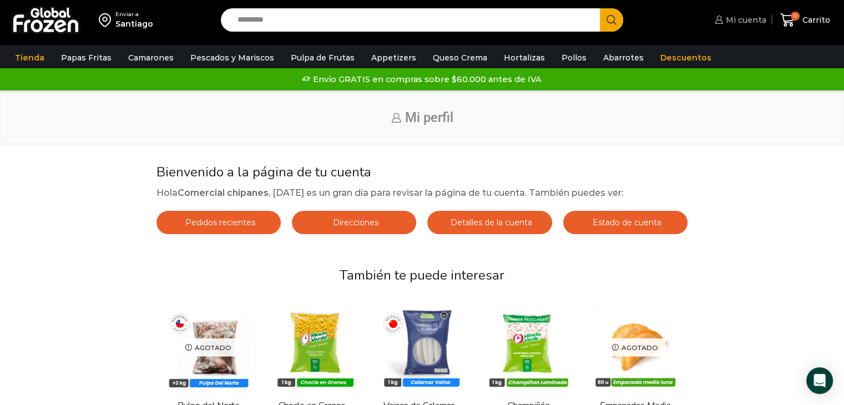
click at [742, 25] on span "Mi cuenta" at bounding box center [744, 19] width 43 height 11
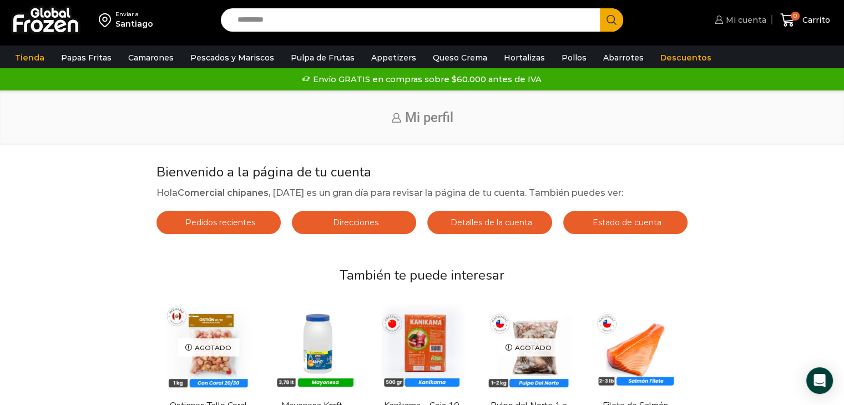
click at [728, 17] on span "Mi cuenta" at bounding box center [744, 19] width 43 height 11
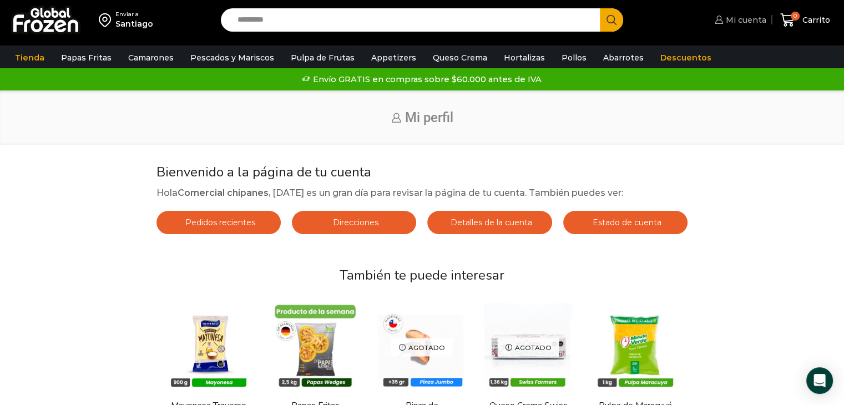
click at [720, 21] on icon at bounding box center [719, 20] width 8 height 8
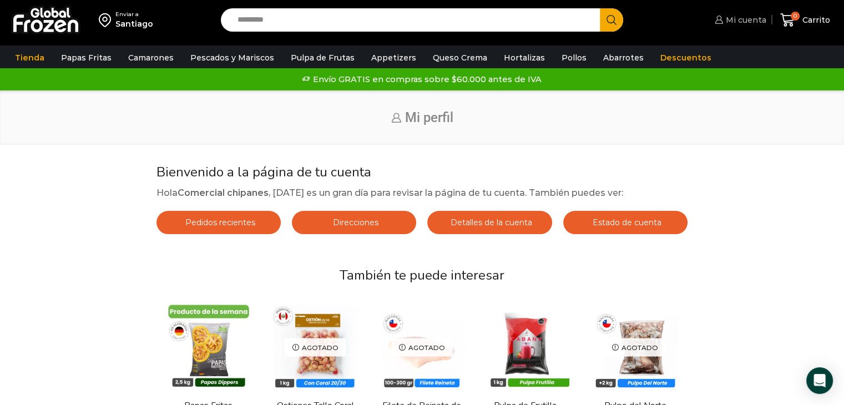
click at [762, 21] on span "Mi cuenta" at bounding box center [744, 19] width 43 height 11
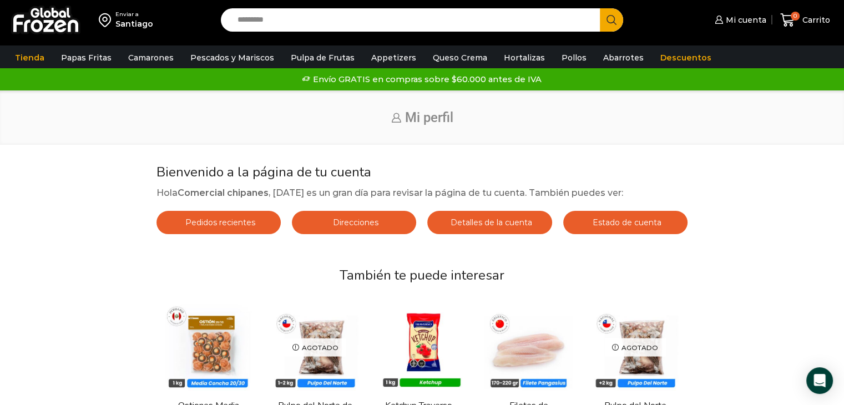
click at [426, 118] on span "Mi perfil" at bounding box center [429, 118] width 48 height 16
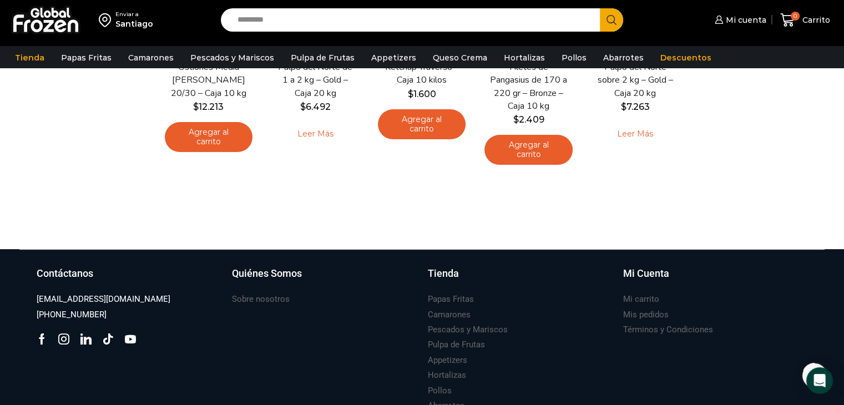
scroll to position [278, 0]
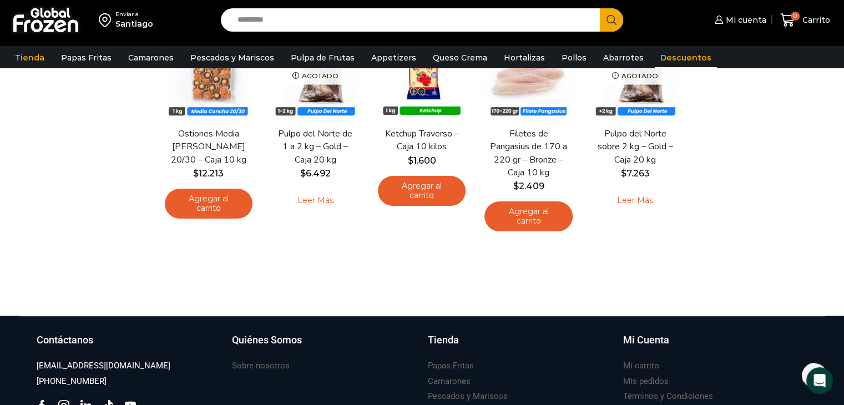
click at [661, 58] on link "Descuentos" at bounding box center [686, 57] width 62 height 21
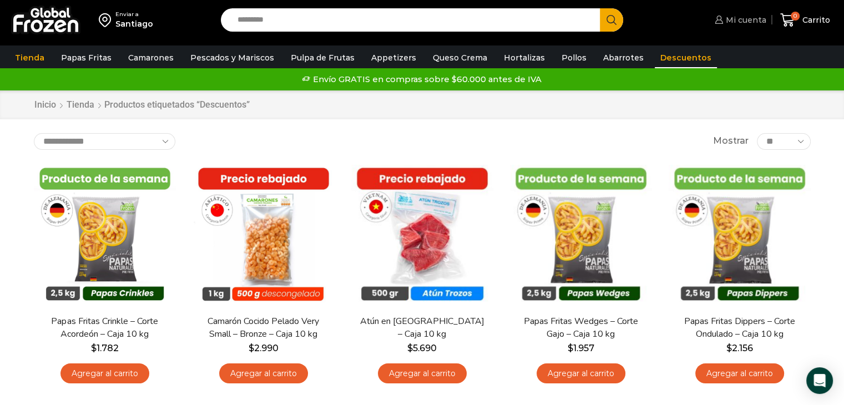
click at [720, 20] on icon at bounding box center [719, 20] width 8 height 8
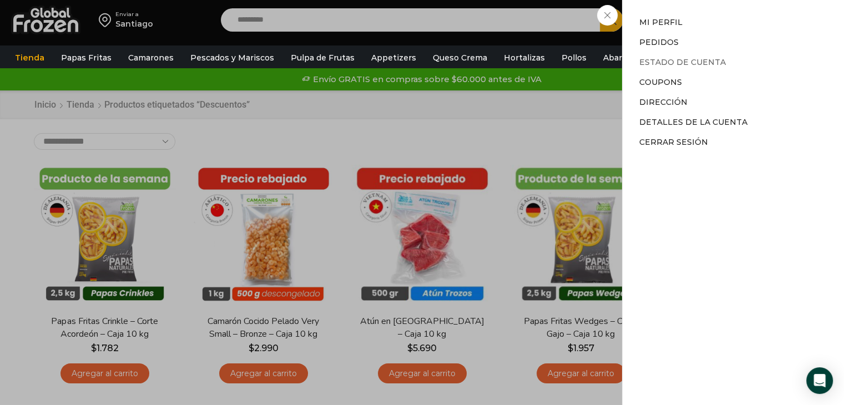
click at [672, 64] on link "Estado de Cuenta" at bounding box center [682, 62] width 87 height 10
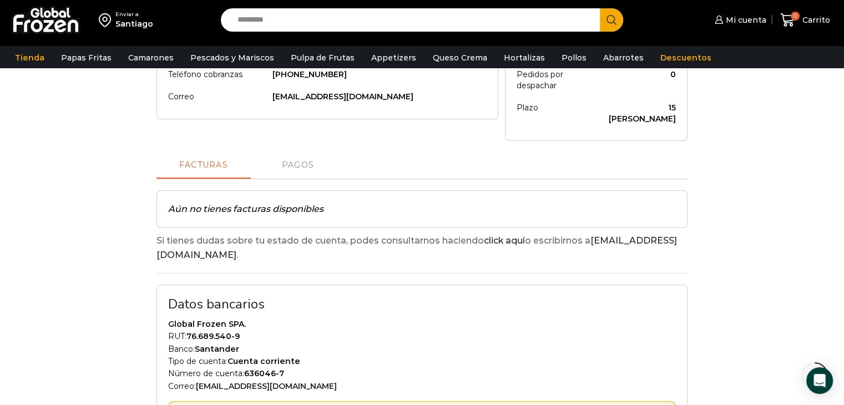
scroll to position [222, 0]
click at [325, 202] on p "Aún no tienes facturas disponibles" at bounding box center [422, 209] width 508 height 14
click at [300, 161] on span "Pagos" at bounding box center [298, 165] width 32 height 9
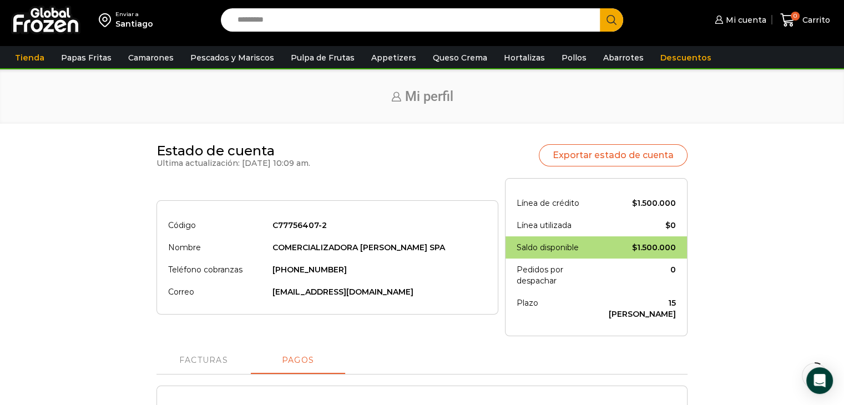
scroll to position [0, 0]
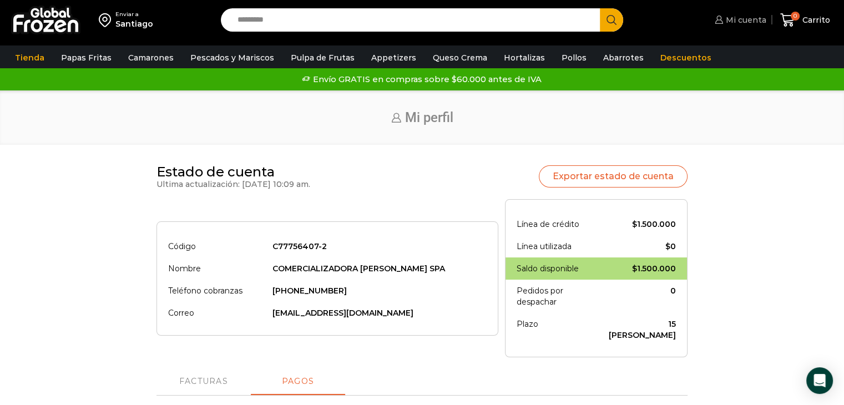
click at [745, 18] on span "Mi cuenta" at bounding box center [744, 19] width 43 height 11
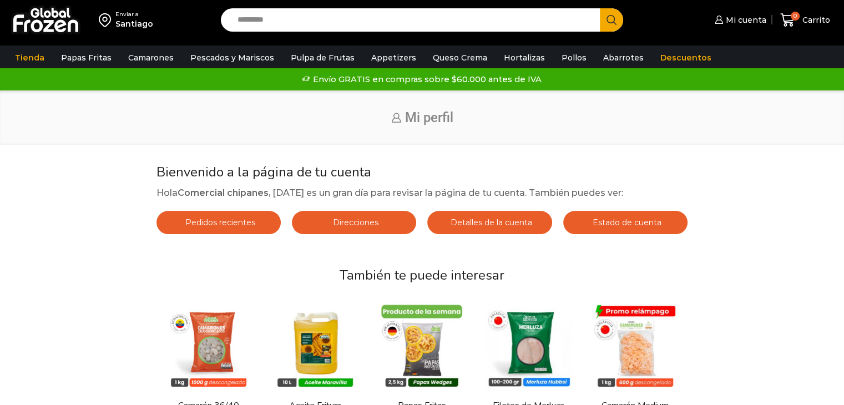
click at [753, 17] on span "Mi cuenta" at bounding box center [744, 19] width 43 height 11
click at [764, 23] on span "Mi cuenta" at bounding box center [744, 19] width 43 height 11
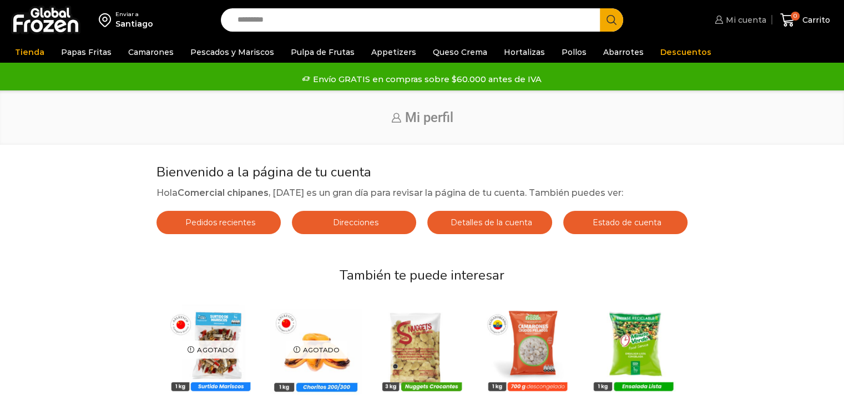
click at [722, 14] on span "Mi cuenta" at bounding box center [741, 19] width 52 height 11
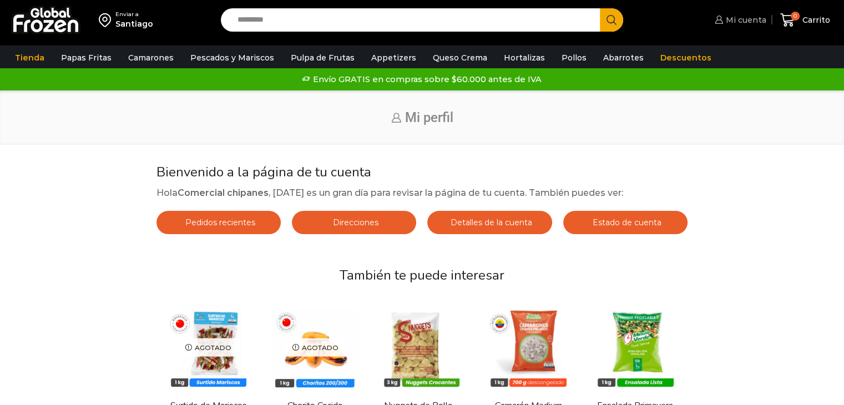
click at [723, 18] on icon at bounding box center [719, 20] width 8 height 8
click at [746, 23] on span "Mi cuenta" at bounding box center [744, 19] width 43 height 11
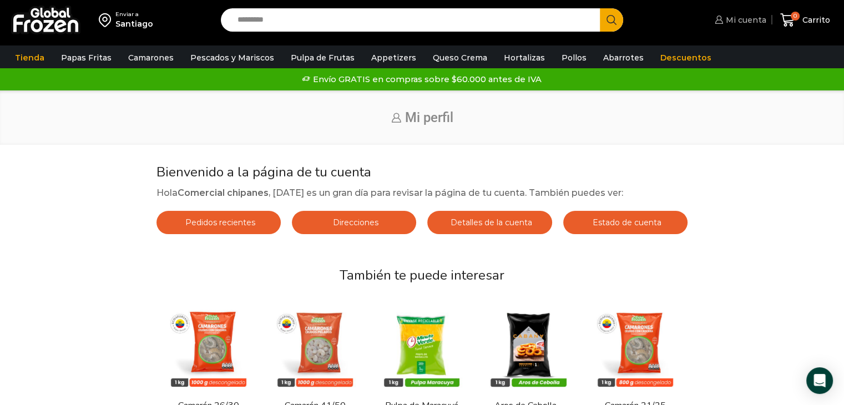
click at [723, 19] on icon at bounding box center [719, 20] width 8 height 8
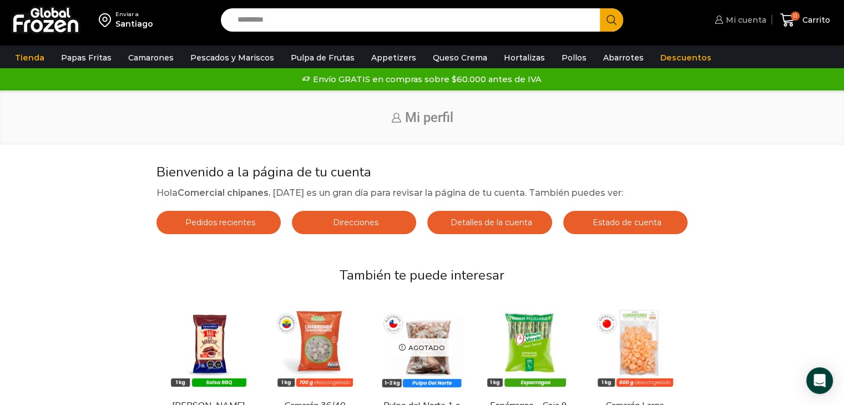
click at [748, 19] on span "Mi cuenta" at bounding box center [744, 19] width 43 height 11
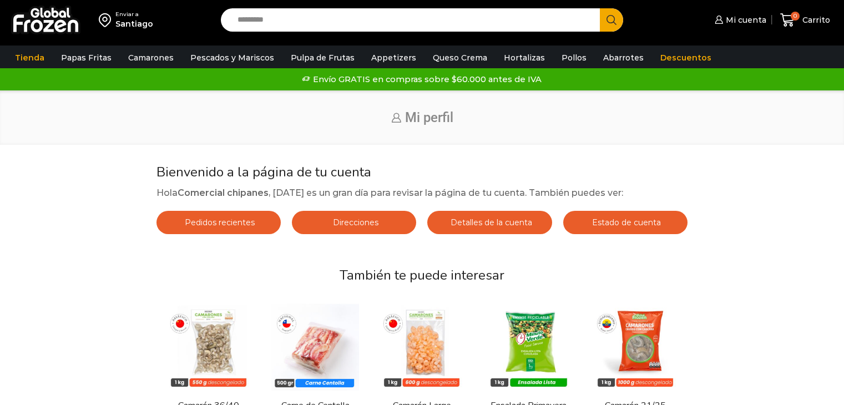
click at [720, 19] on icon at bounding box center [719, 20] width 8 height 8
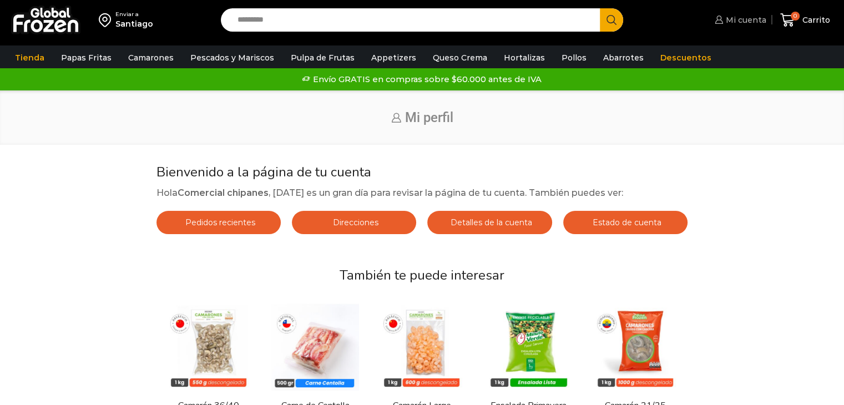
click at [733, 23] on span "Mi cuenta" at bounding box center [744, 19] width 43 height 11
click at [754, 21] on span "Mi cuenta" at bounding box center [744, 19] width 43 height 11
drag, startPoint x: 726, startPoint y: 19, endPoint x: 720, endPoint y: 19, distance: 5.6
click at [720, 19] on icon at bounding box center [719, 20] width 8 height 8
click at [733, 72] on div "Envío GRATIS en compras sobre $60.000 antes de IVA Envío GRATIS en compras sobr…" at bounding box center [422, 79] width 841 height 17
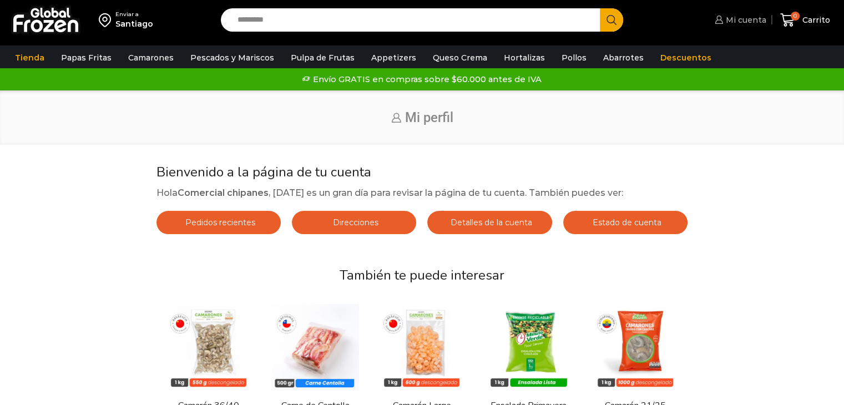
click at [744, 28] on link "Mi cuenta" at bounding box center [739, 20] width 54 height 22
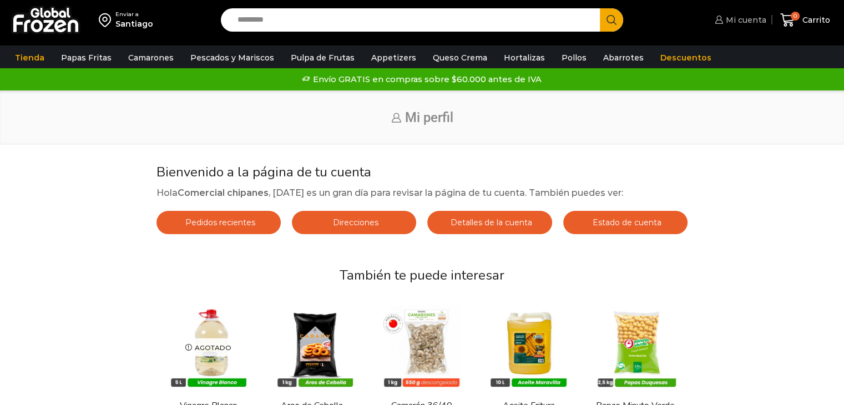
click at [726, 19] on span "Mi cuenta" at bounding box center [744, 19] width 43 height 11
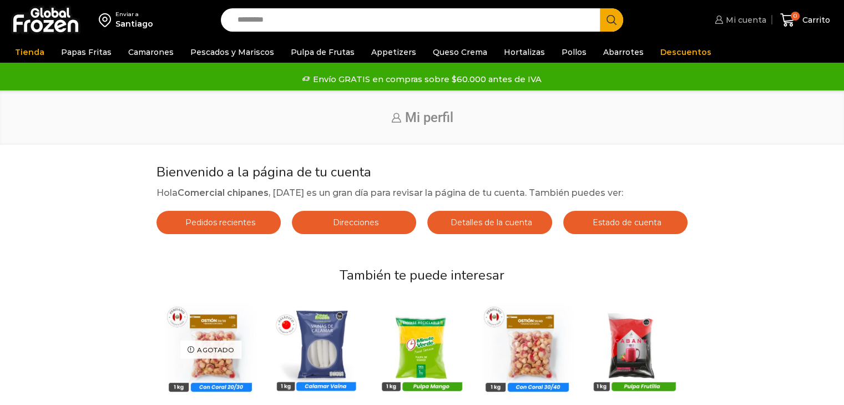
click at [719, 23] on icon at bounding box center [719, 20] width 8 height 8
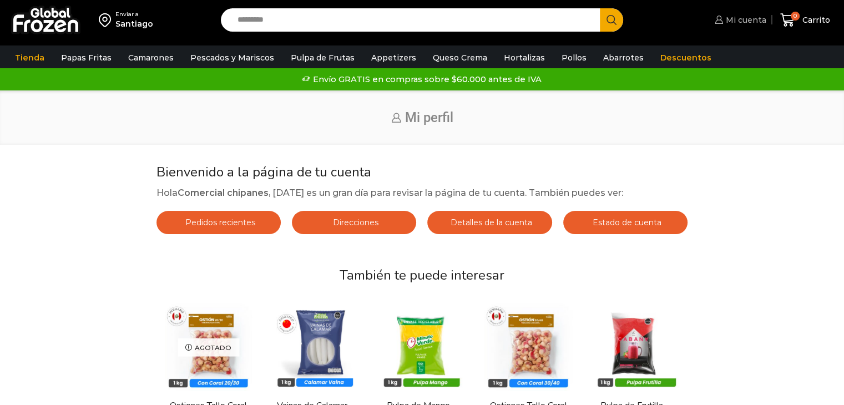
click at [749, 22] on span "Mi cuenta" at bounding box center [744, 19] width 43 height 11
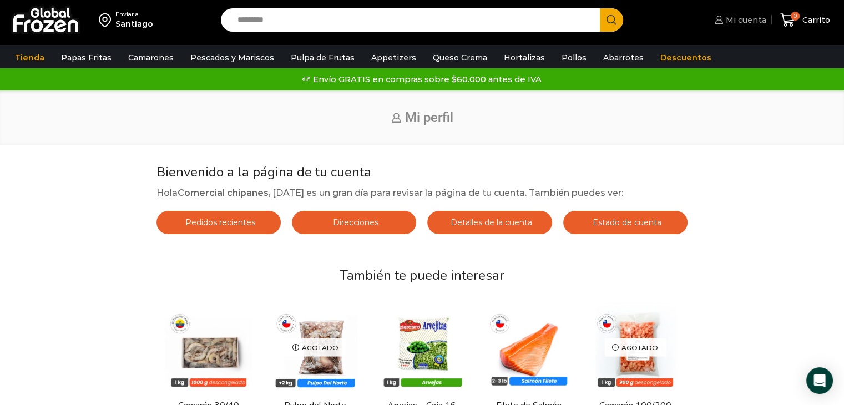
click at [742, 21] on span "Mi cuenta" at bounding box center [744, 19] width 43 height 11
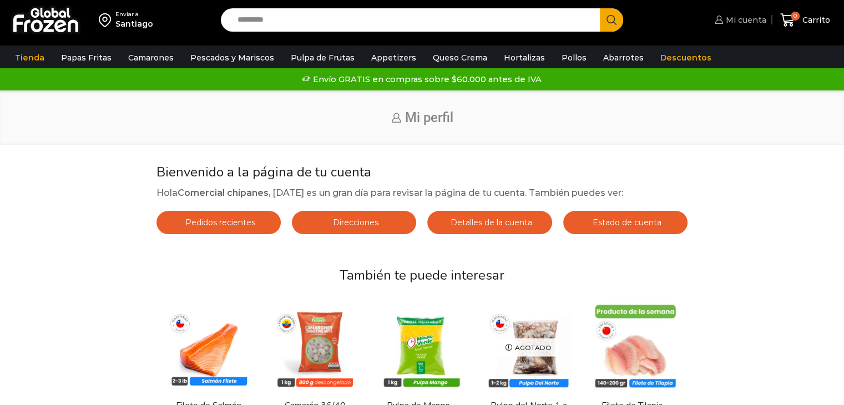
drag, startPoint x: 0, startPoint y: 0, endPoint x: 742, endPoint y: 21, distance: 741.8
click at [742, 21] on span "Mi cuenta" at bounding box center [744, 19] width 43 height 11
click at [727, 22] on span "Mi cuenta" at bounding box center [744, 19] width 43 height 11
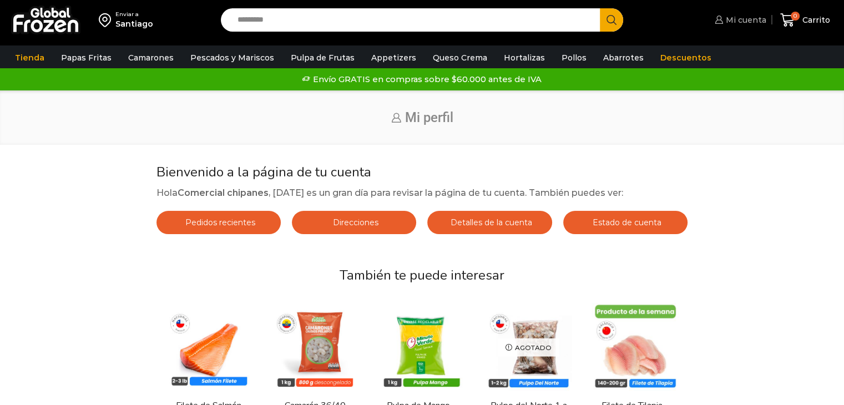
click at [727, 22] on span "Mi cuenta" at bounding box center [744, 19] width 43 height 11
click at [744, 17] on span "Mi cuenta" at bounding box center [744, 19] width 43 height 11
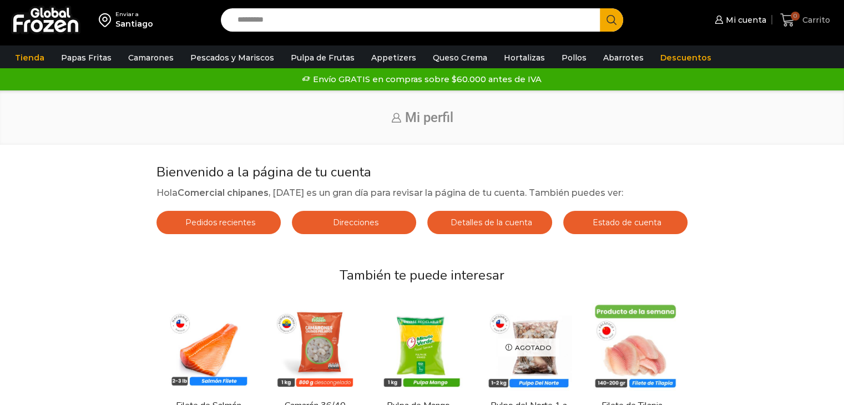
click at [801, 22] on span "Carrito" at bounding box center [815, 19] width 31 height 11
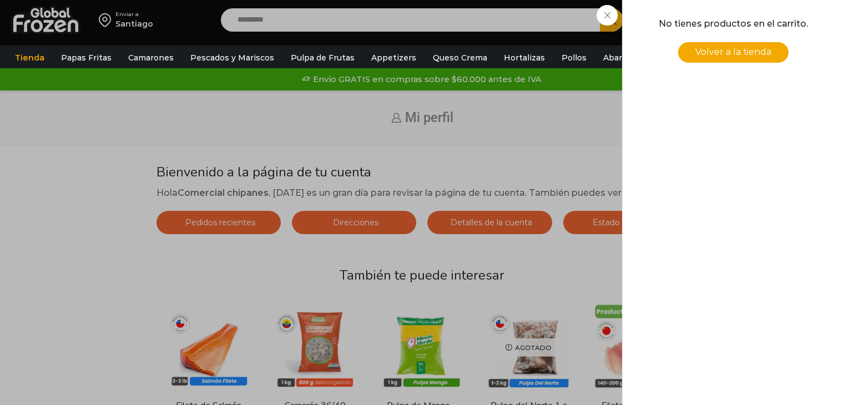
click at [768, 47] on span "Volver a la tienda" at bounding box center [733, 52] width 76 height 11
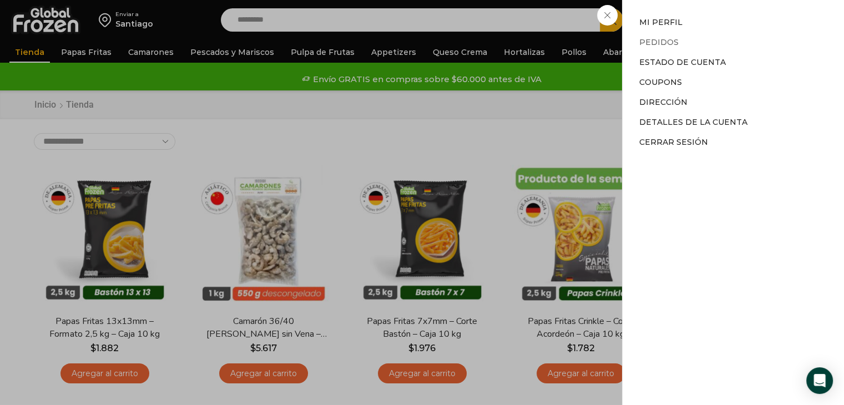
click at [651, 41] on link "Pedidos" at bounding box center [658, 42] width 39 height 10
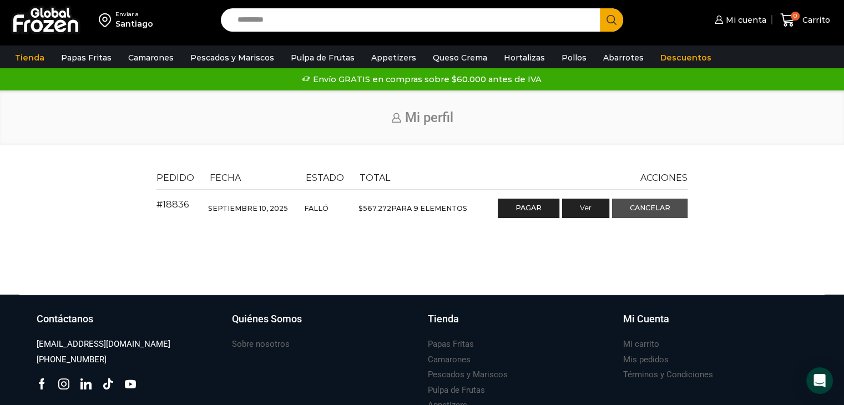
click at [646, 209] on link "Cancelar" at bounding box center [650, 209] width 76 height 20
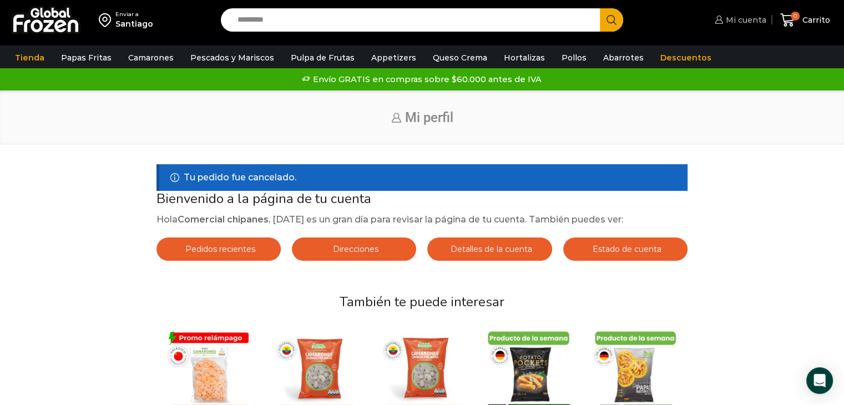
click at [747, 16] on span "Mi cuenta" at bounding box center [744, 19] width 43 height 11
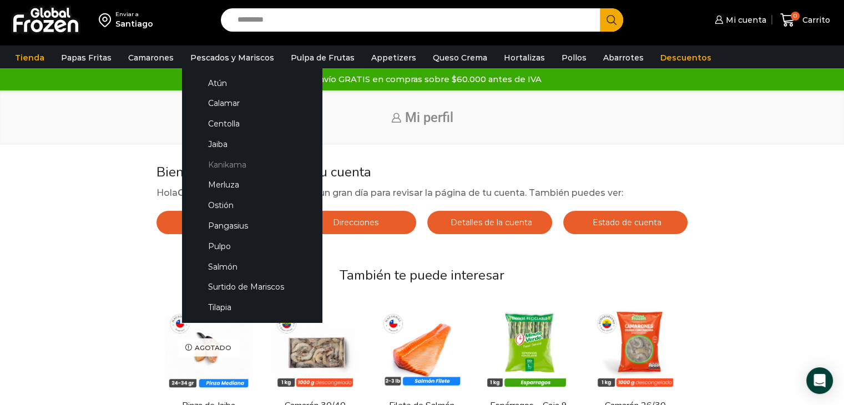
click at [231, 167] on link "Kanikama" at bounding box center [252, 164] width 118 height 21
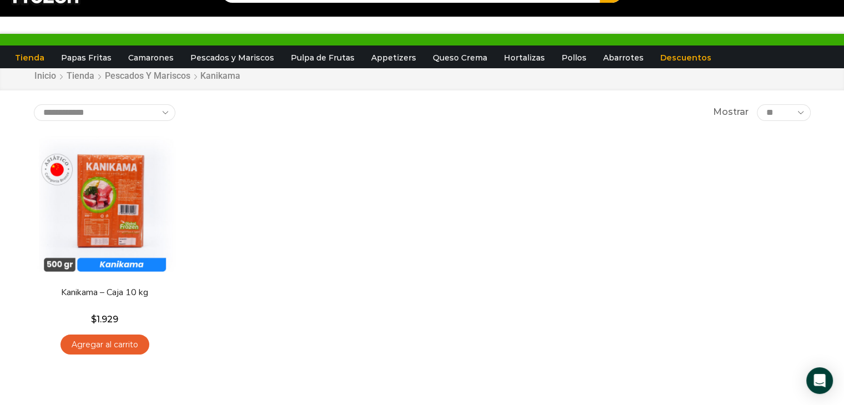
scroll to position [56, 0]
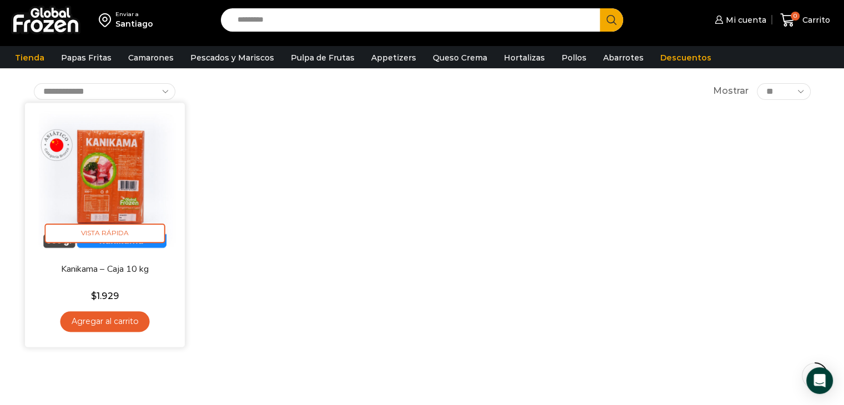
click at [132, 322] on link "Agregar al carrito" at bounding box center [104, 321] width 89 height 21
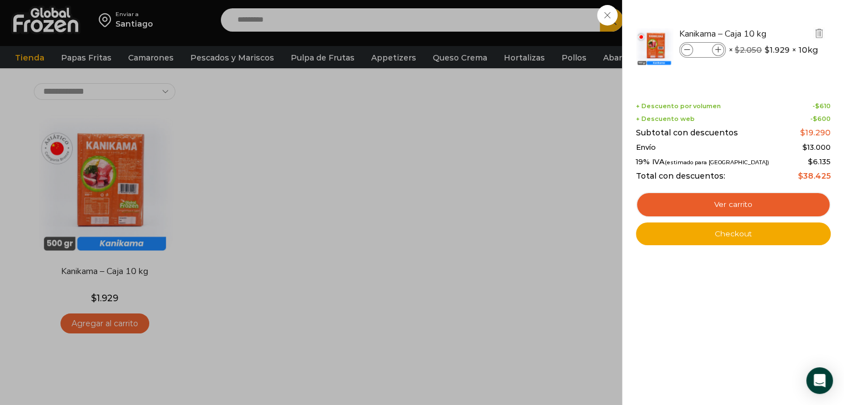
click at [715, 49] on icon at bounding box center [718, 50] width 6 height 6
type input "*"
click at [778, 33] on div "2 Carrito 2 2 Shopping Cart *" at bounding box center [806, 20] width 56 height 26
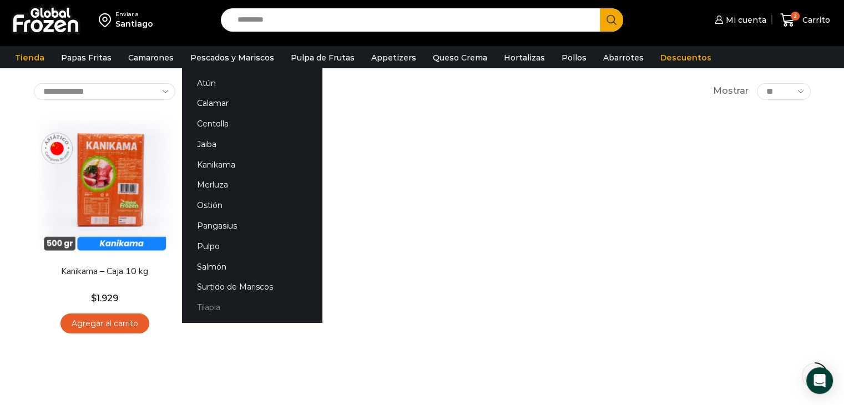
click at [204, 307] on link "Tilapia" at bounding box center [252, 307] width 140 height 21
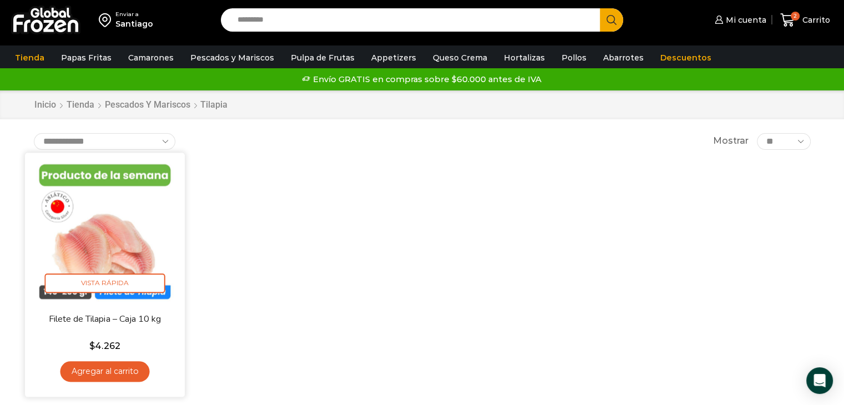
click at [122, 370] on link "Agregar al carrito" at bounding box center [104, 371] width 89 height 21
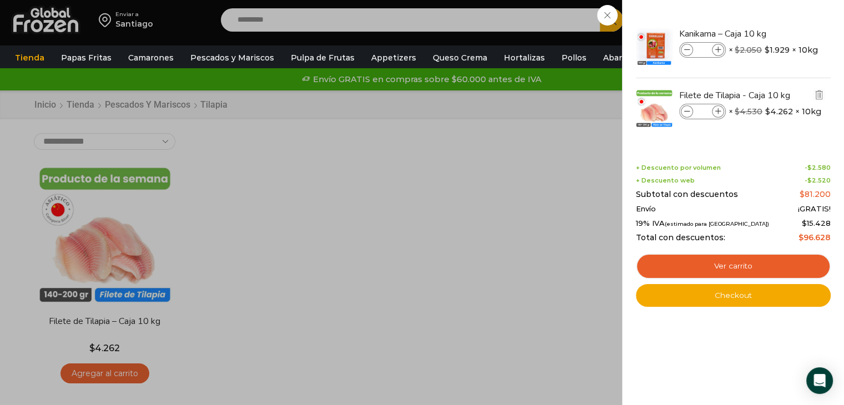
click at [718, 109] on icon at bounding box center [718, 112] width 6 height 6
type input "*"
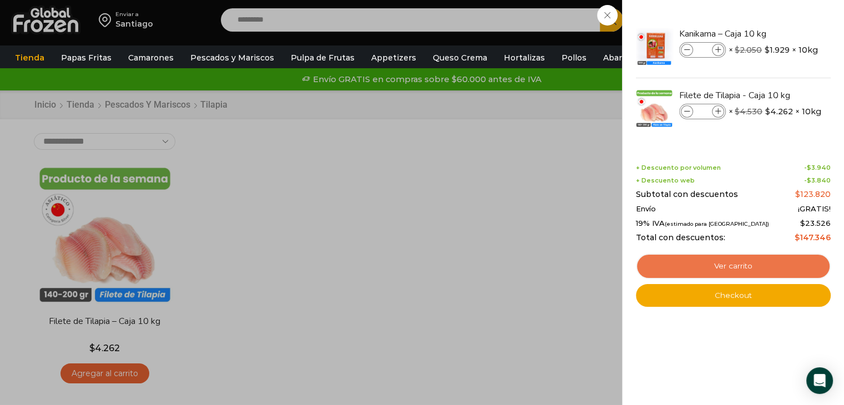
click at [706, 264] on link "Ver carrito" at bounding box center [733, 267] width 195 height 26
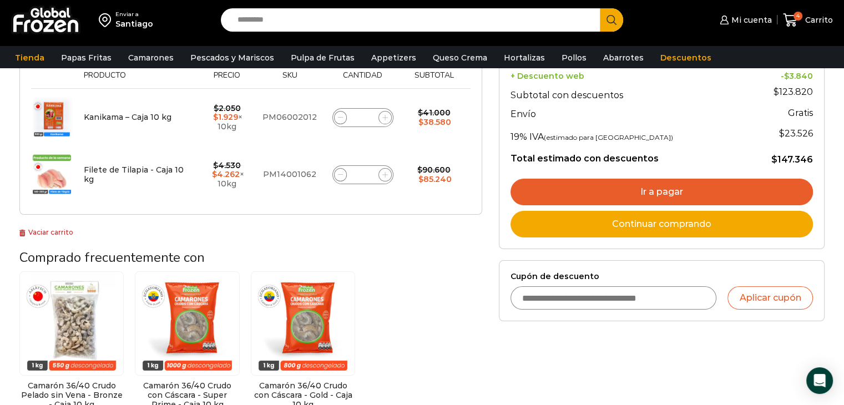
scroll to position [222, 0]
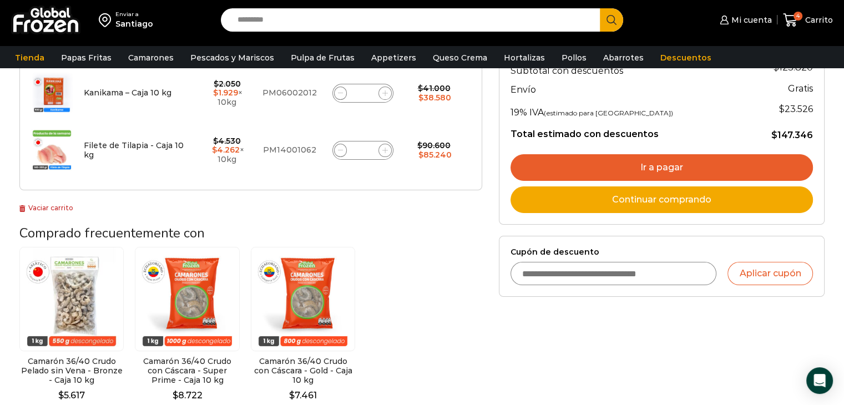
click at [541, 271] on input "Cupón de descuento" at bounding box center [614, 273] width 206 height 23
type input "**********"
click at [768, 274] on button "Aplicar cupón" at bounding box center [770, 273] width 85 height 23
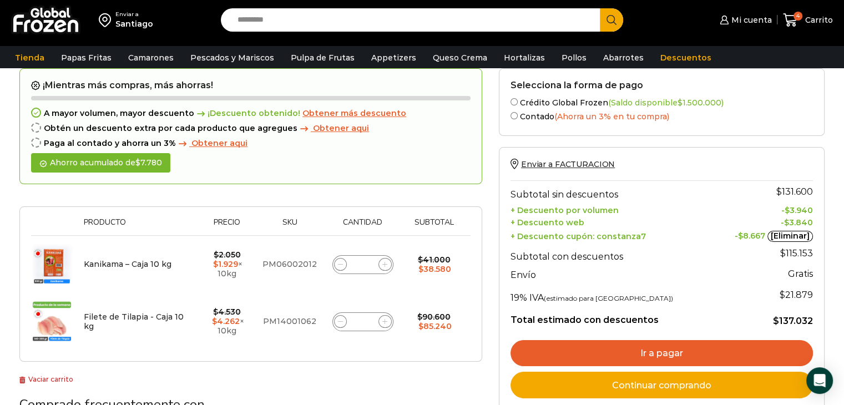
scroll to position [111, 0]
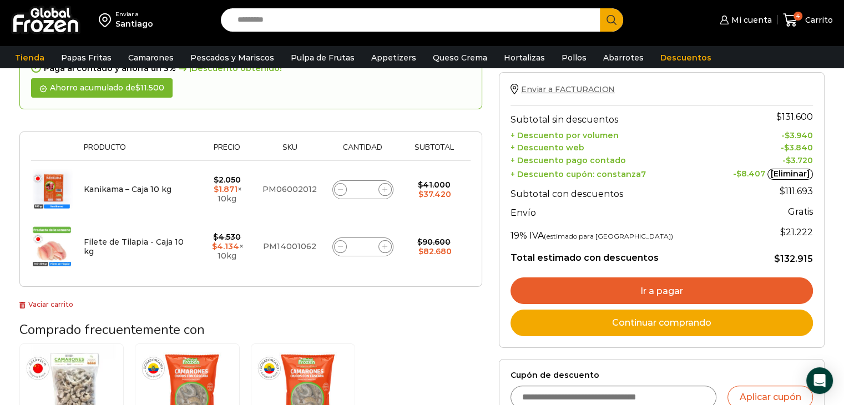
click at [562, 87] on span "Enviar a FACTURACION" at bounding box center [568, 89] width 94 height 10
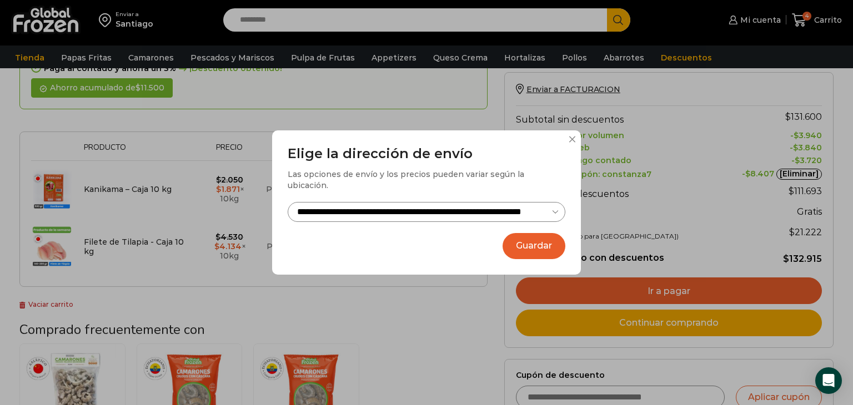
click at [525, 238] on button "Guardar" at bounding box center [533, 246] width 63 height 26
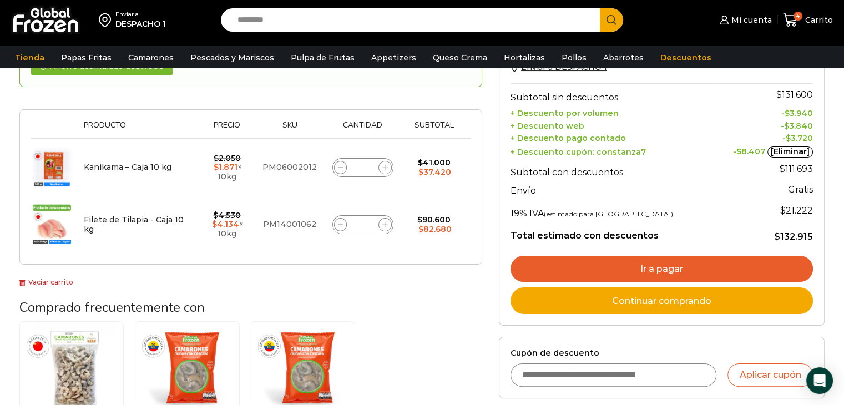
scroll to position [167, 0]
